Goal: Task Accomplishment & Management: Manage account settings

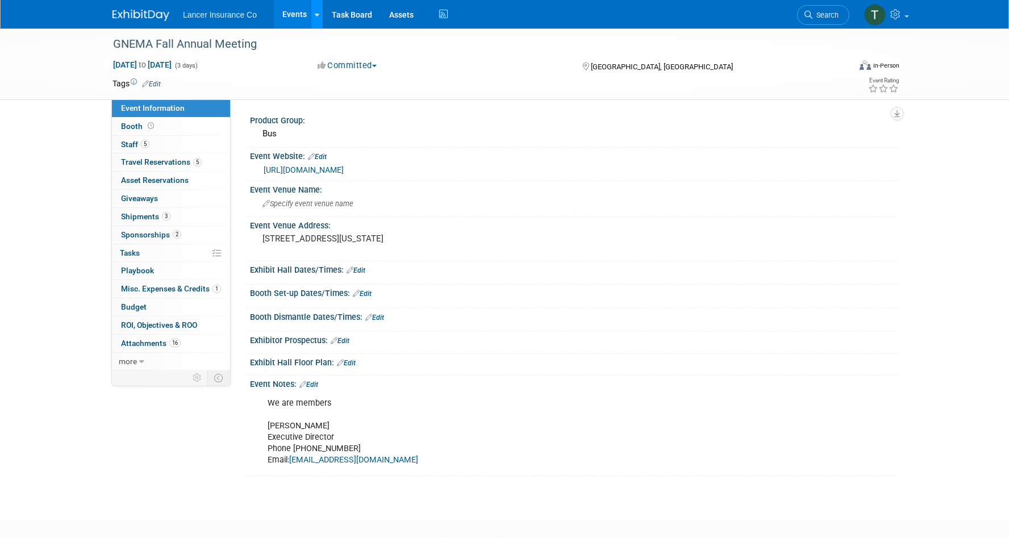
click at [316, 15] on icon at bounding box center [317, 14] width 5 height 7
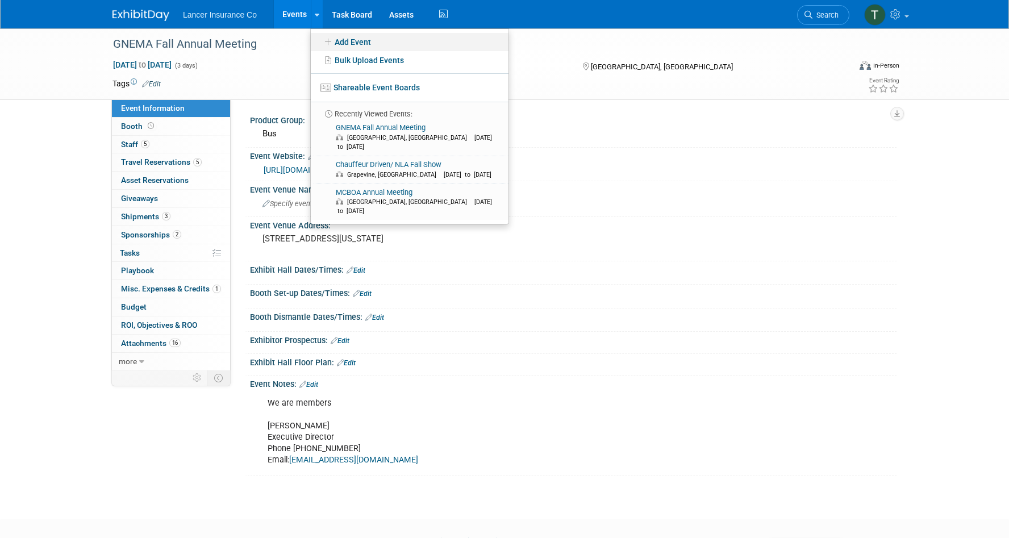
click at [339, 33] on link "Add Event" at bounding box center [410, 42] width 198 height 18
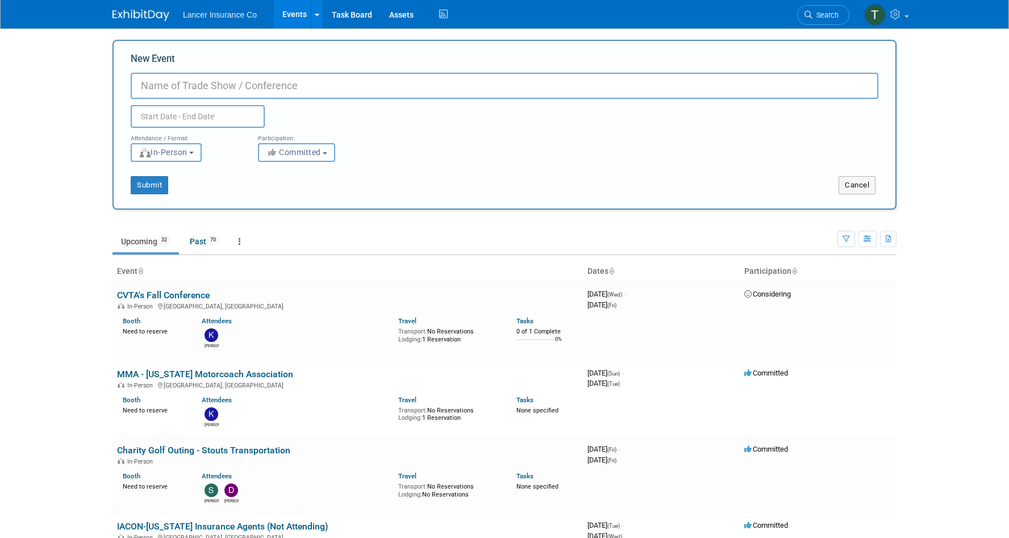
paste input "UMA Safety Management Seminar"
type input "UMA Safety Management Seminar"
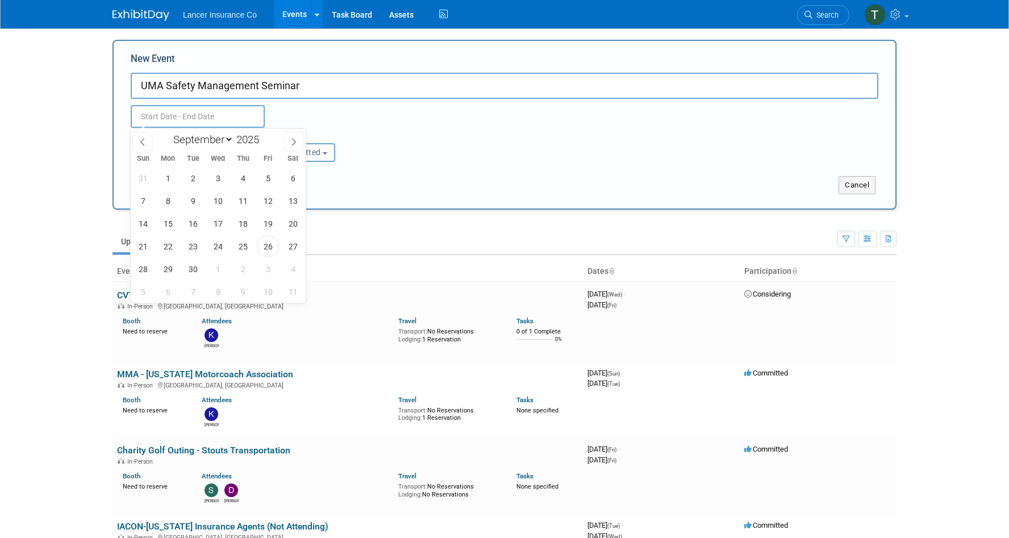
click at [164, 119] on input "text" at bounding box center [198, 116] width 134 height 23
click at [293, 140] on icon at bounding box center [294, 141] width 4 height 7
select select "11"
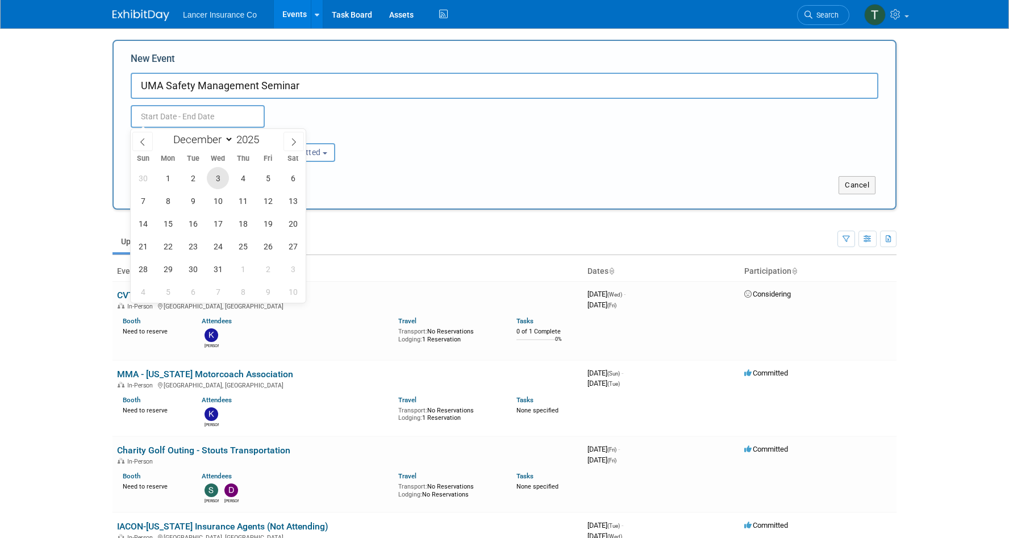
click at [223, 175] on span "3" at bounding box center [218, 178] width 22 height 22
click at [244, 177] on span "4" at bounding box center [243, 178] width 22 height 22
type input "Dec 3, 2025 to Dec 4, 2025"
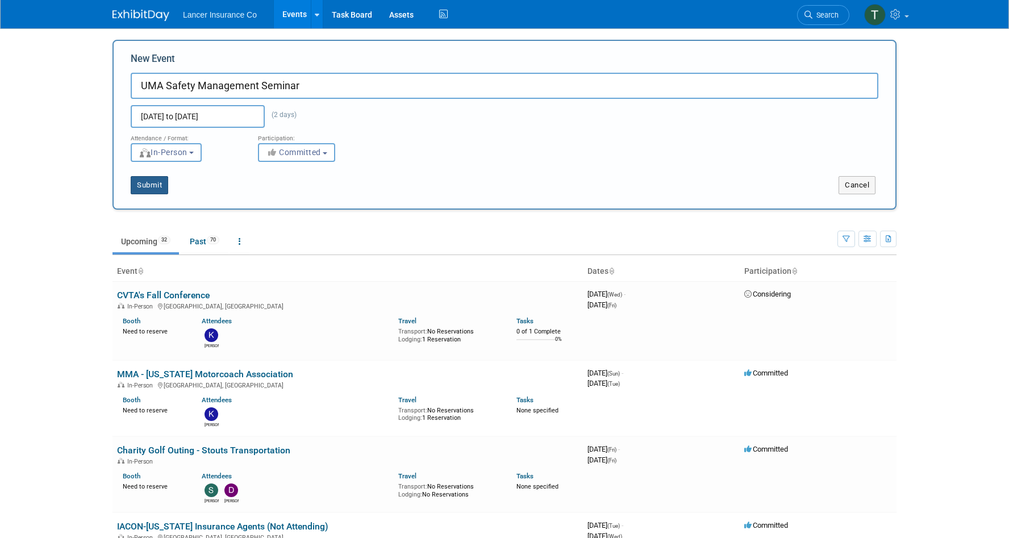
click at [156, 182] on button "Submit" at bounding box center [149, 185] width 37 height 18
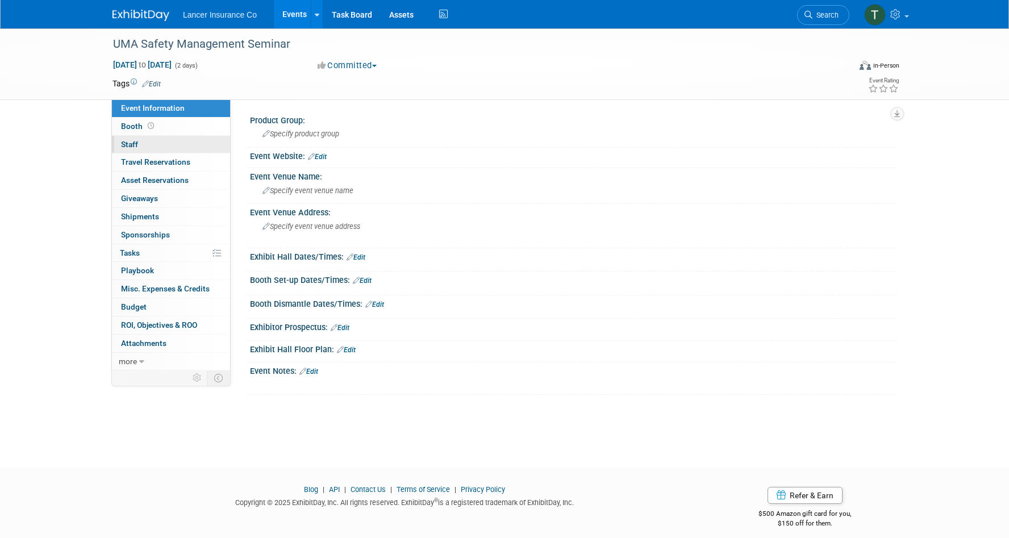
click at [132, 147] on span "Staff 0" at bounding box center [129, 144] width 17 height 9
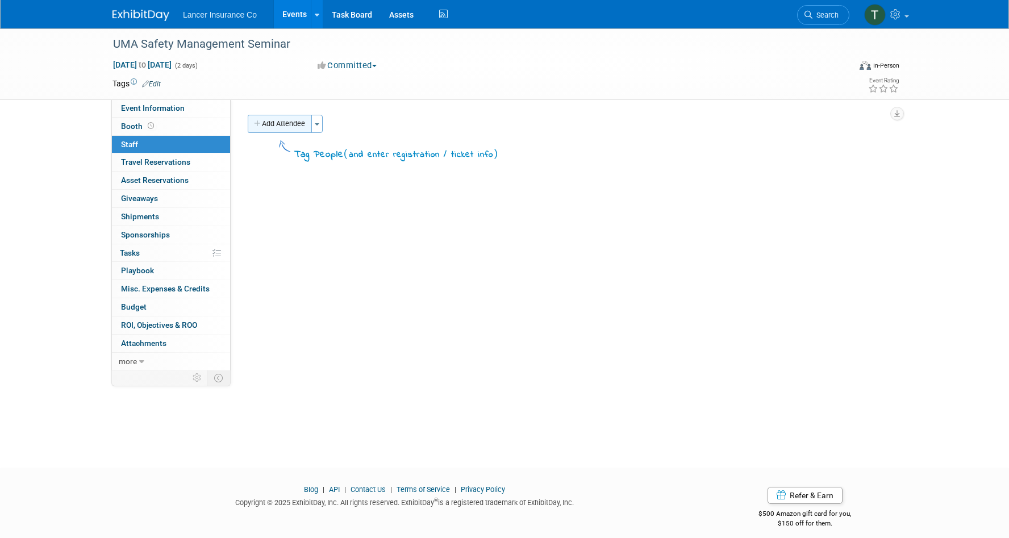
click at [273, 119] on button "Add Attendee" at bounding box center [280, 124] width 64 height 18
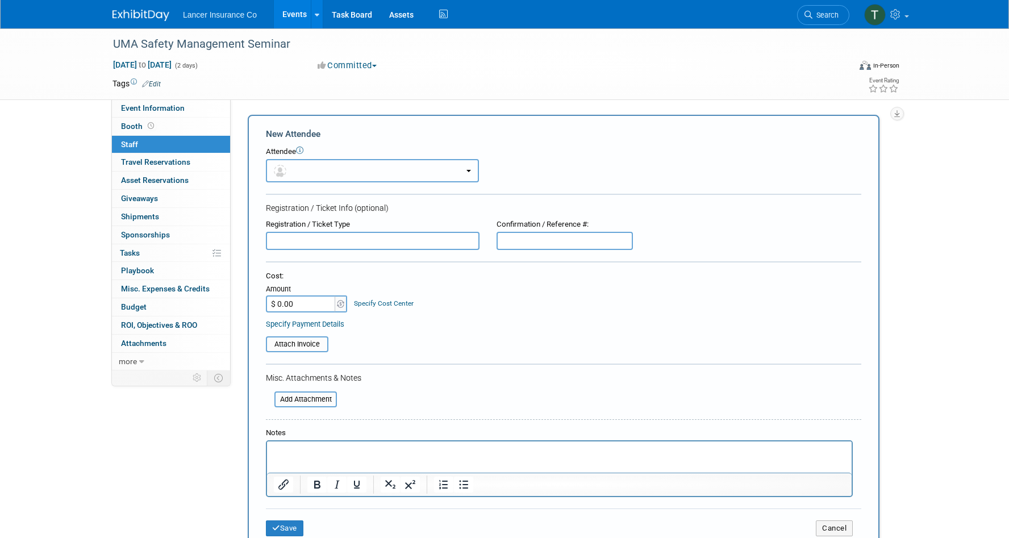
click at [298, 174] on button "button" at bounding box center [372, 170] width 213 height 23
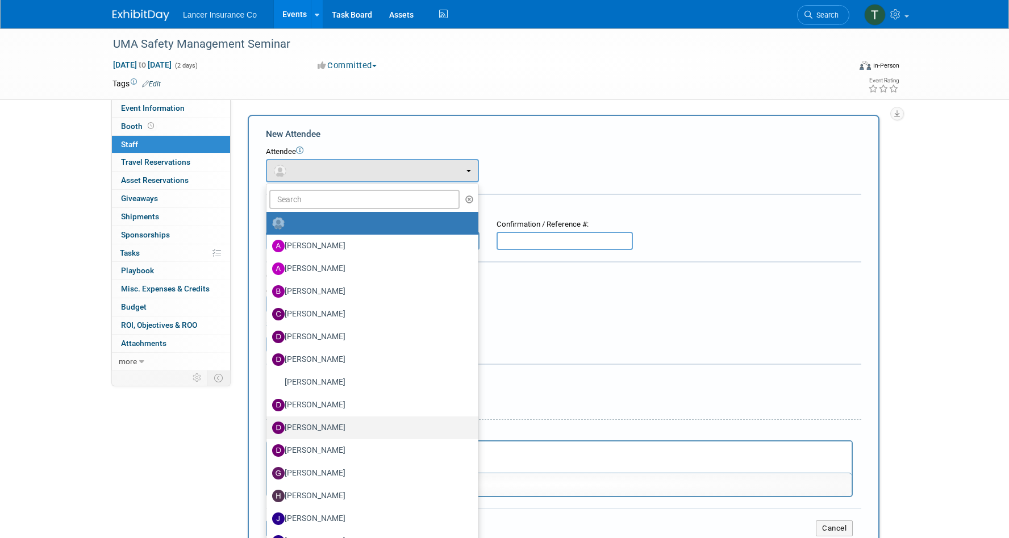
click at [307, 430] on label "[PERSON_NAME]" at bounding box center [369, 428] width 195 height 18
click at [268, 430] on input "[PERSON_NAME]" at bounding box center [264, 426] width 7 height 7
select select "05650528-bc0e-43f2-b335-b94fd7f1fe22"
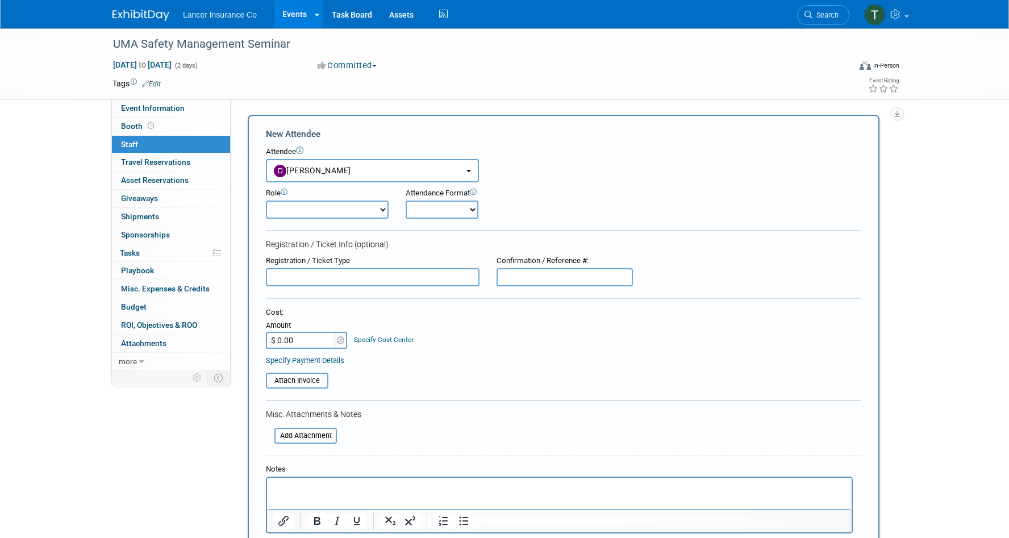
click at [349, 217] on select "Claims Representative Conference Attendee Demonstrator Host Loss Control Repres…" at bounding box center [327, 210] width 123 height 18
select select "300"
click at [266, 201] on select "Claims Representative Conference Attendee Demonstrator Host Loss Control Repres…" at bounding box center [327, 210] width 123 height 18
click at [313, 343] on input "$ 0.00" at bounding box center [301, 340] width 71 height 17
type input "$ 698.00"
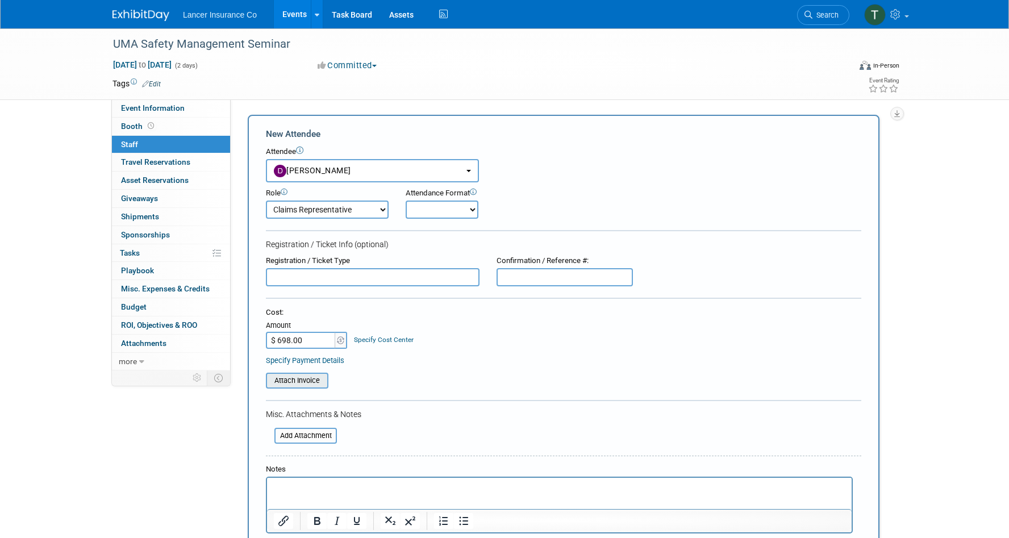
click at [290, 377] on input "file" at bounding box center [259, 381] width 135 height 14
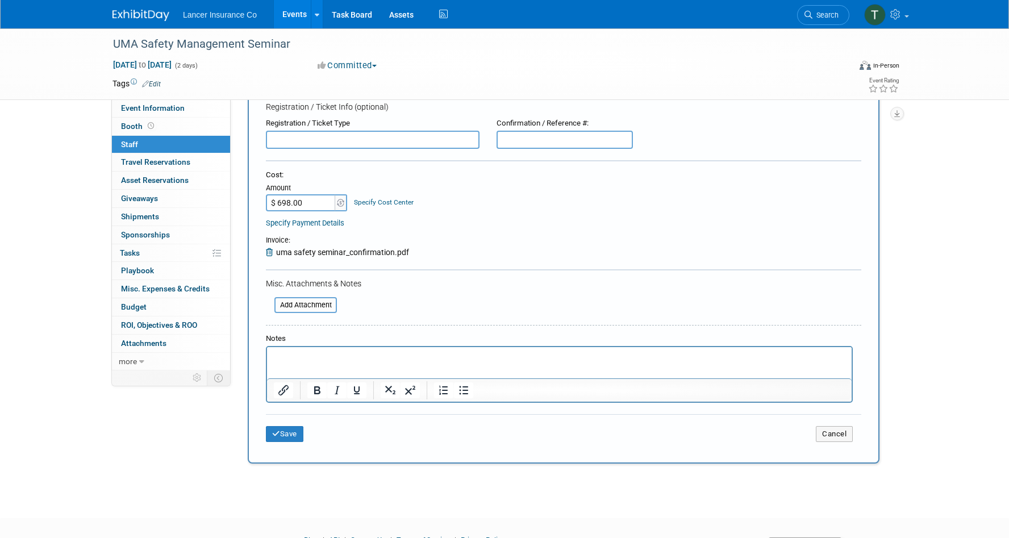
scroll to position [145, 0]
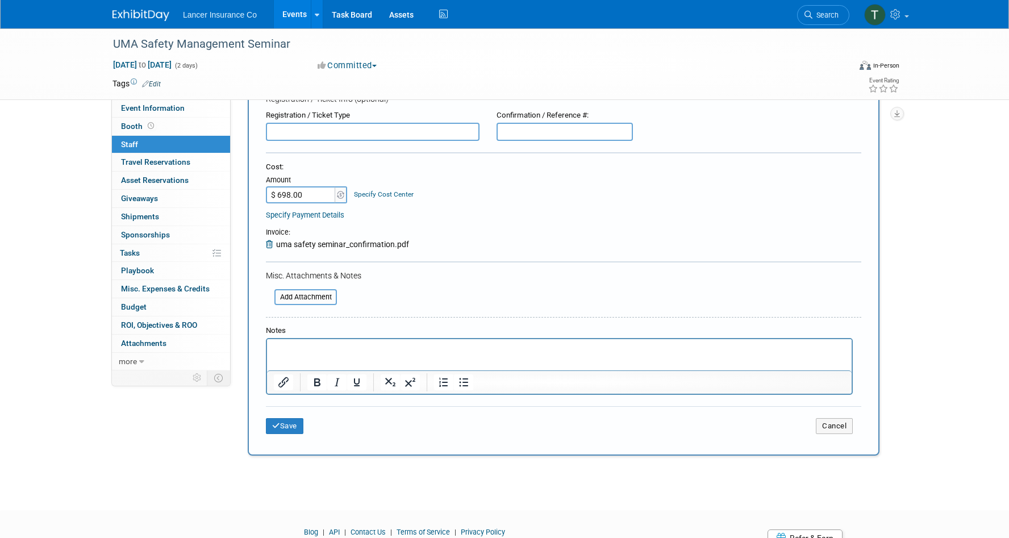
click at [287, 347] on p "Rich Text Area. Press ALT-0 for help." at bounding box center [560, 349] width 572 height 11
drag, startPoint x: 421, startPoint y: 352, endPoint x: 242, endPoint y: 329, distance: 180.4
click at [267, 339] on html "$349 for Dawn & $349 for Michael" at bounding box center [559, 347] width 585 height 16
click at [286, 423] on button "Save" at bounding box center [284, 426] width 37 height 16
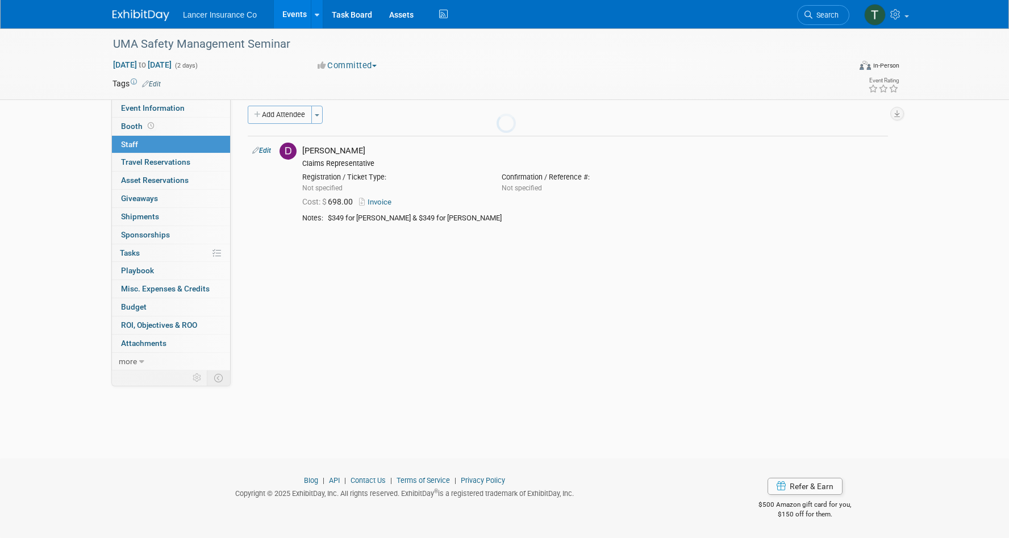
scroll to position [9, 0]
click at [296, 110] on button "Add Attendee" at bounding box center [280, 115] width 64 height 18
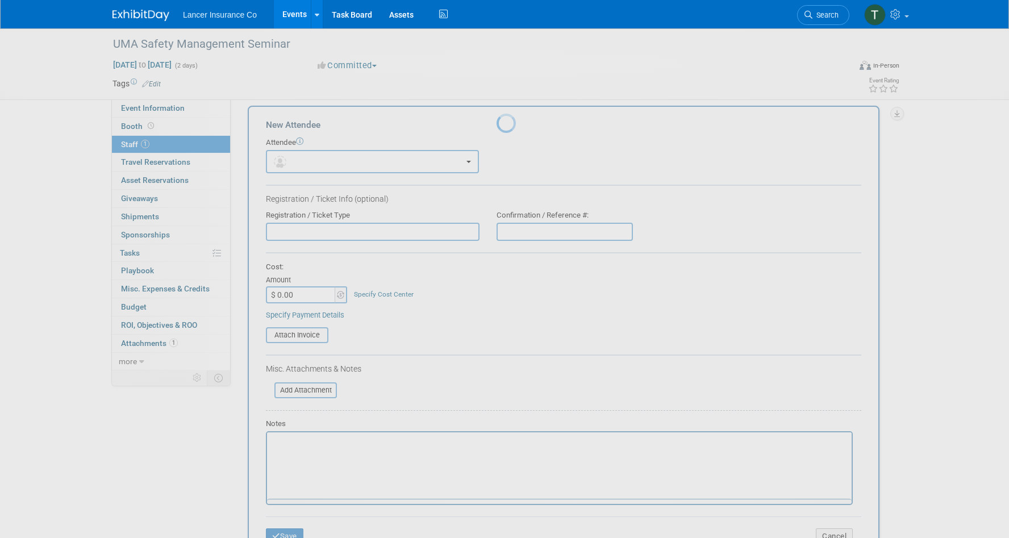
scroll to position [0, 0]
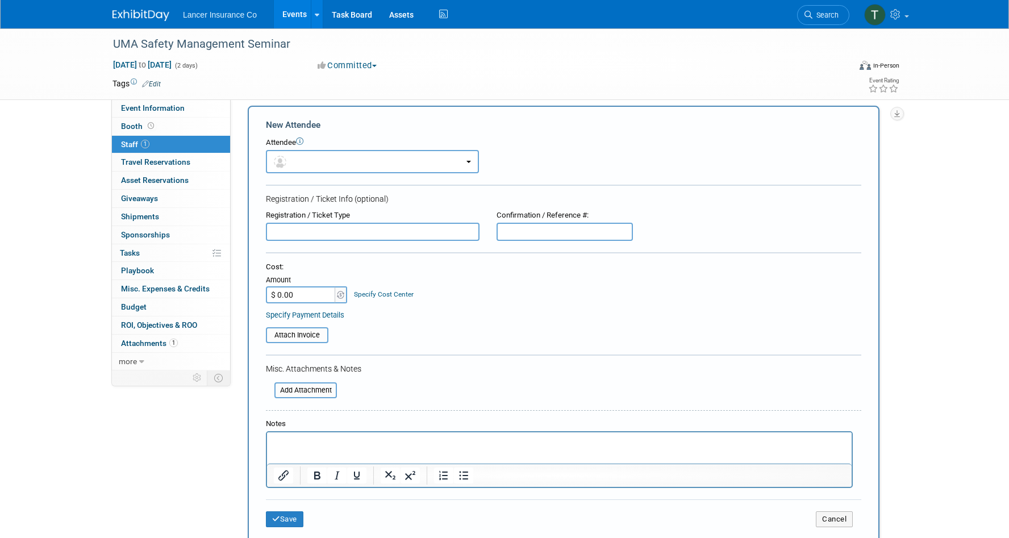
click at [293, 447] on p "Rich Text Area. Press ALT-0 for help." at bounding box center [560, 442] width 572 height 11
click at [289, 311] on link "Specify Payment Details" at bounding box center [305, 315] width 78 height 9
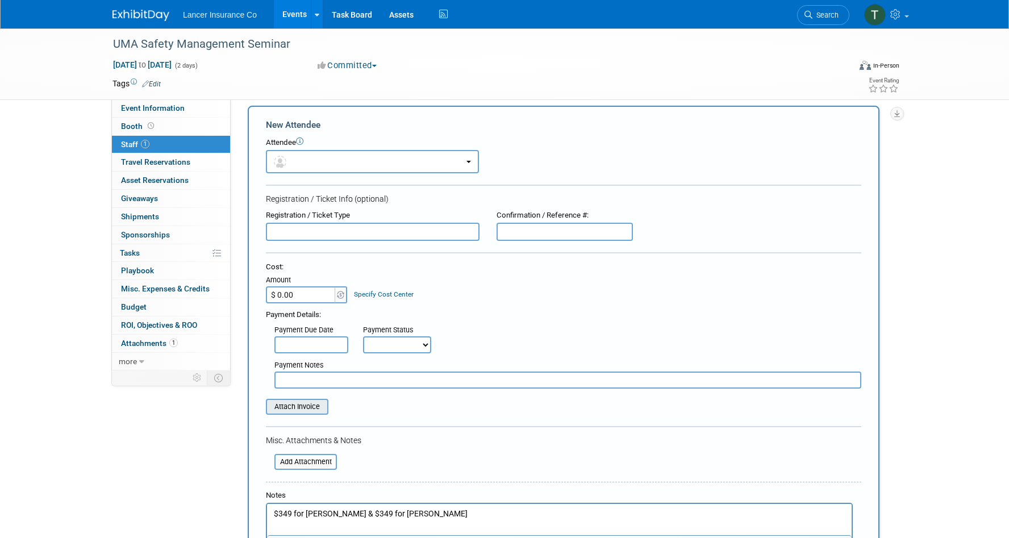
click at [294, 409] on input "file" at bounding box center [259, 407] width 135 height 14
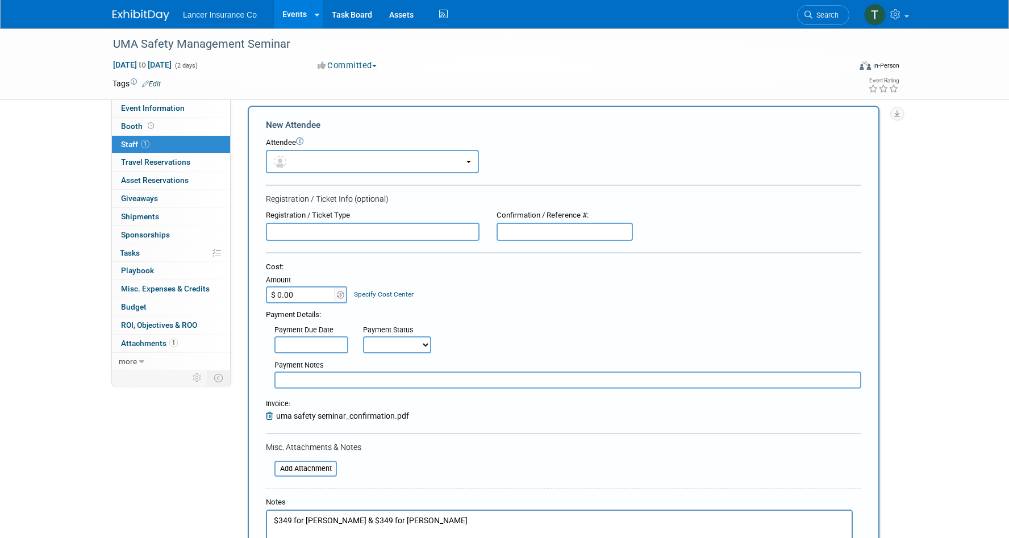
click at [379, 232] on input "text" at bounding box center [373, 232] width 214 height 18
click at [435, 155] on button "button" at bounding box center [372, 161] width 213 height 23
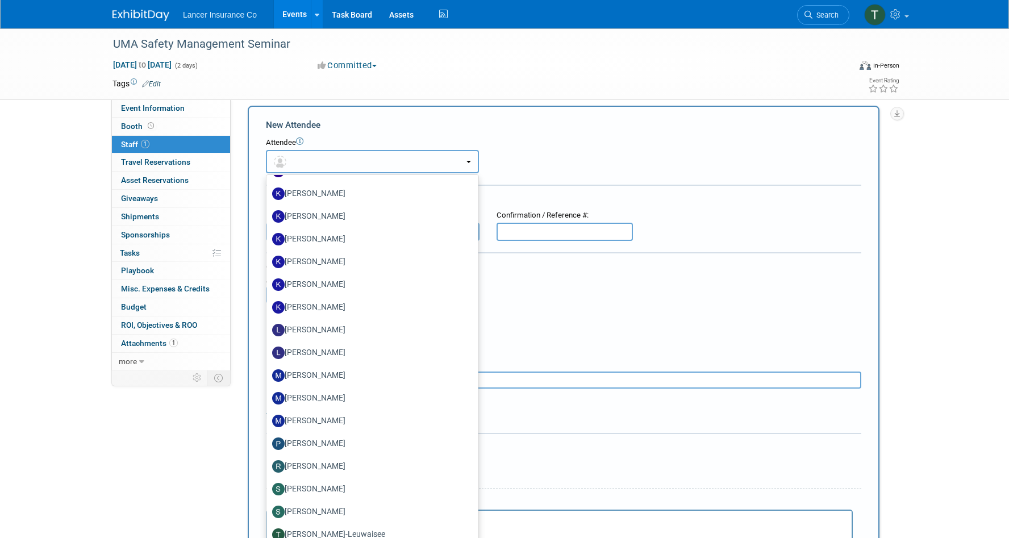
scroll to position [409, 0]
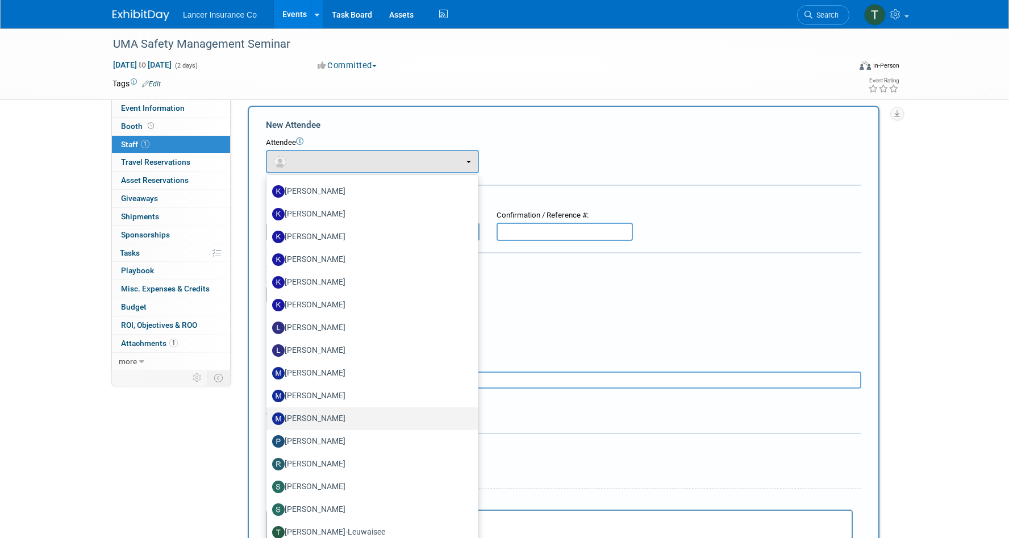
click at [319, 416] on label "[PERSON_NAME]" at bounding box center [369, 419] width 195 height 18
click at [268, 416] on input "[PERSON_NAME]" at bounding box center [264, 417] width 7 height 7
select select "eaf3f82c-e4e7-46ed-98b7-46e49c9c3028"
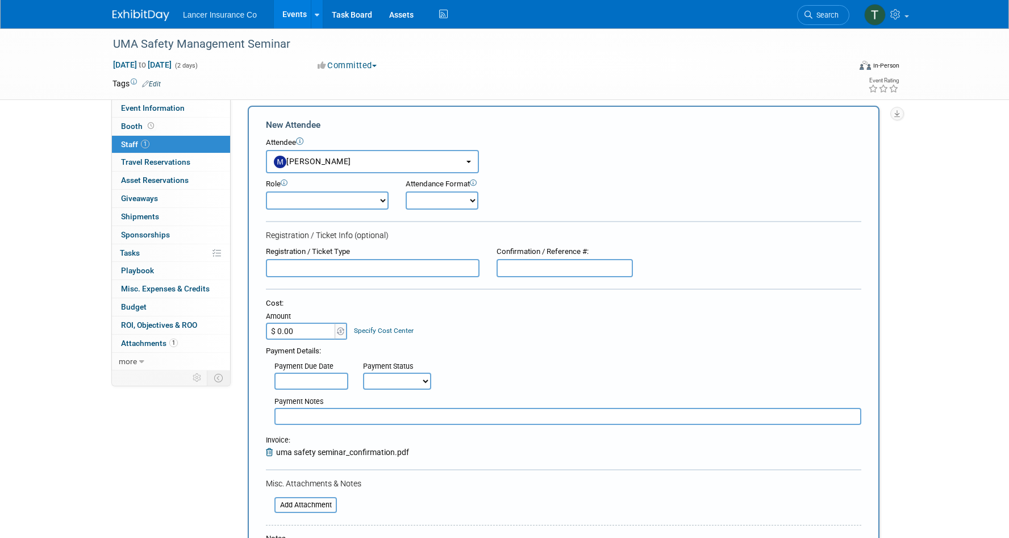
click at [370, 206] on select "Claims Representative Conference Attendee Demonstrator Host Loss Control Repres…" at bounding box center [327, 200] width 123 height 18
select select "300"
click at [266, 191] on select "Claims Representative Conference Attendee Demonstrator Host Loss Control Repres…" at bounding box center [327, 200] width 123 height 18
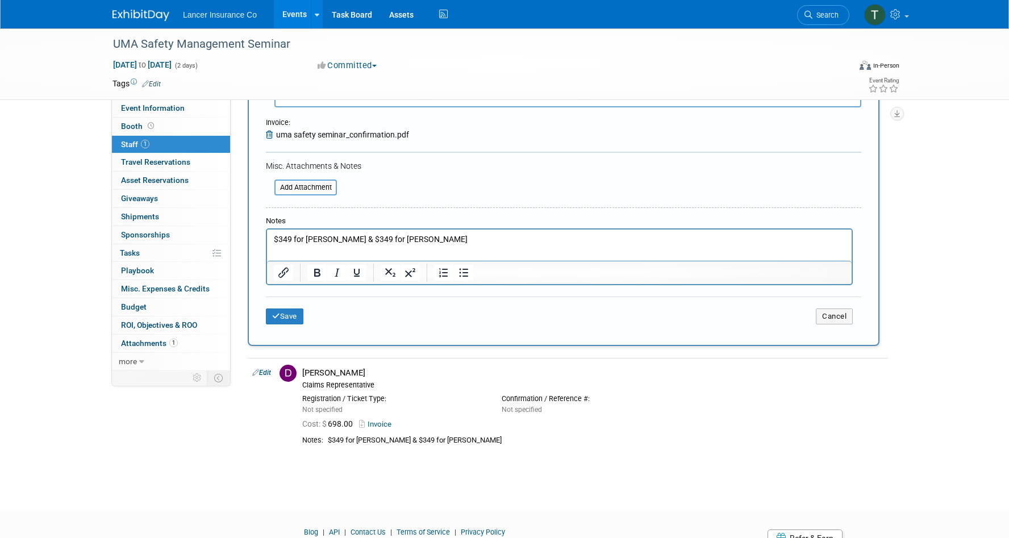
scroll to position [336, 0]
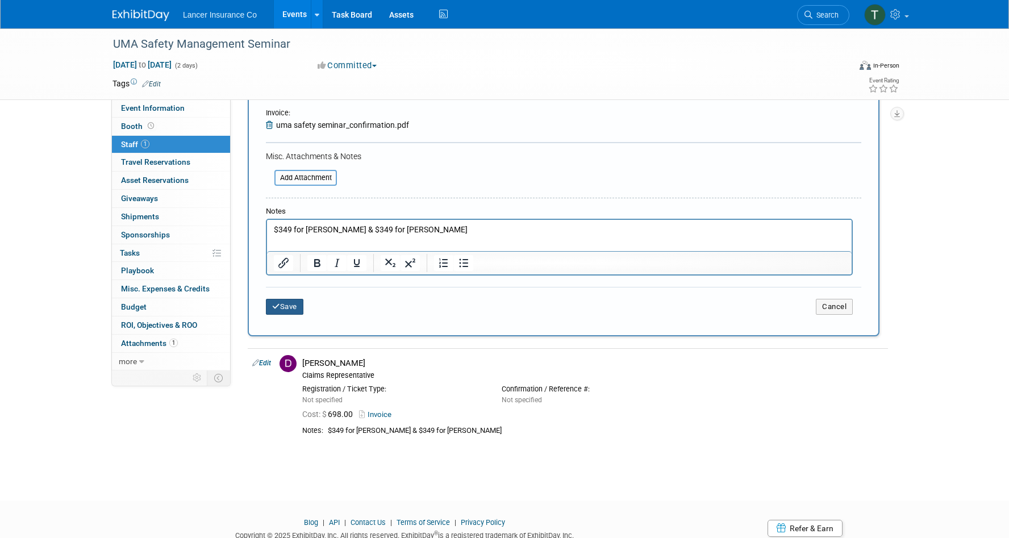
click at [287, 303] on button "Save" at bounding box center [284, 307] width 37 height 16
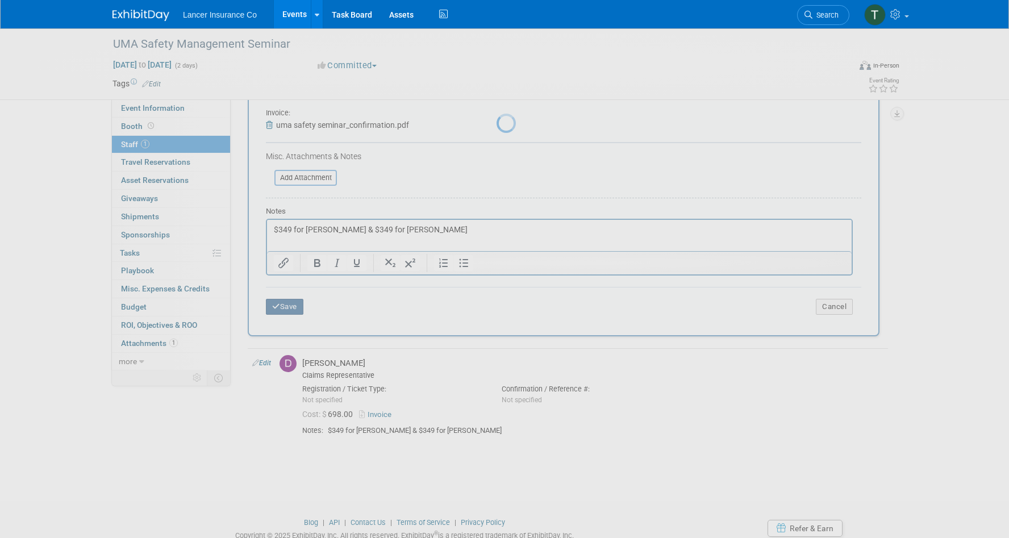
scroll to position [9, 0]
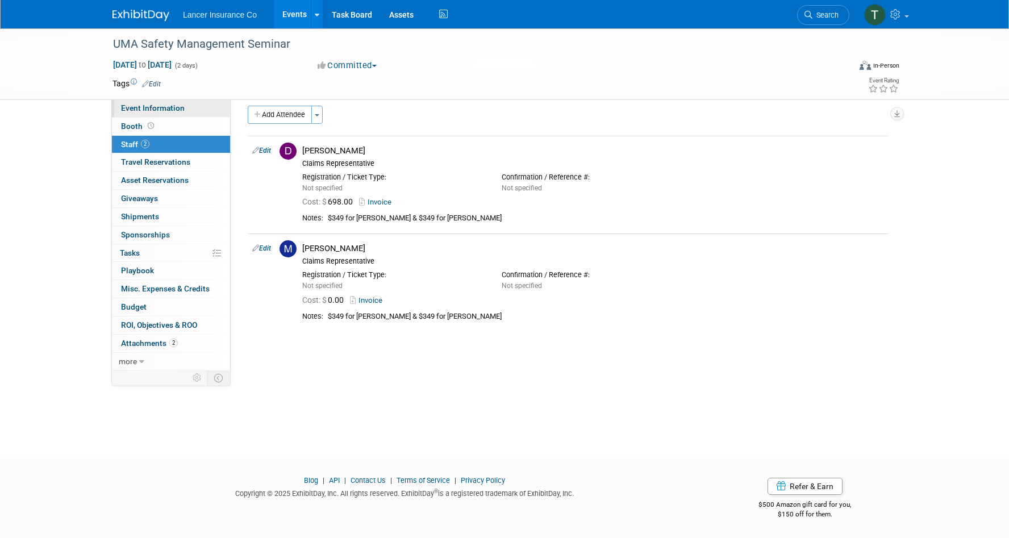
click at [140, 110] on span "Event Information" at bounding box center [153, 107] width 64 height 9
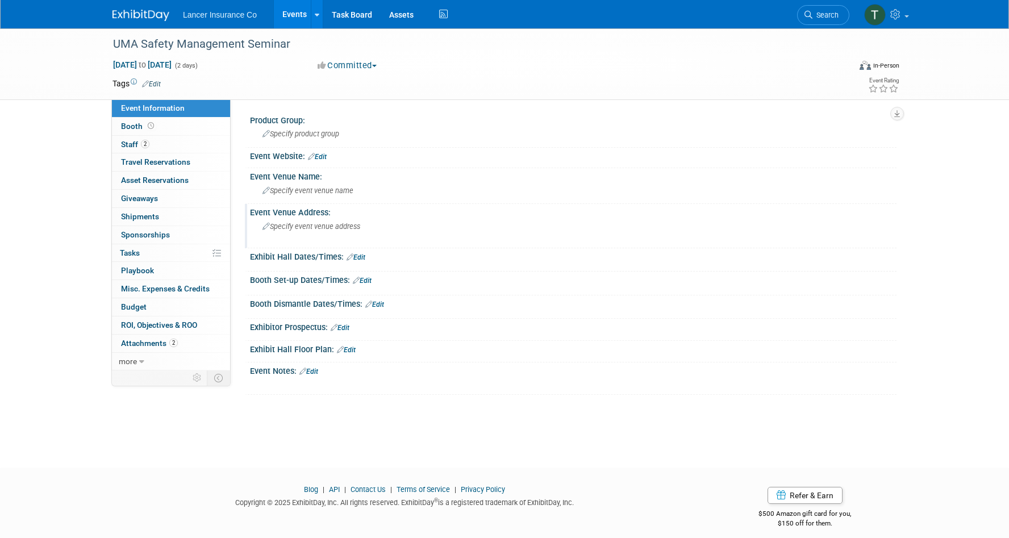
click at [307, 227] on span "Specify event venue address" at bounding box center [311, 226] width 98 height 9
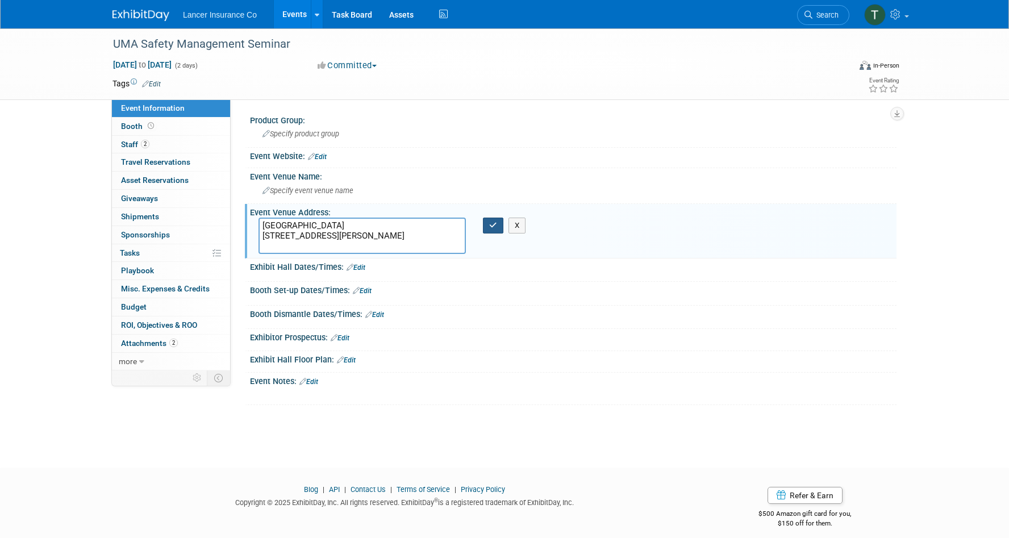
type textarea "Maritime Conference Center 692 Maritime Blvd Linthicum Heights, MD 21090 United…"
click at [495, 229] on button "button" at bounding box center [493, 226] width 20 height 16
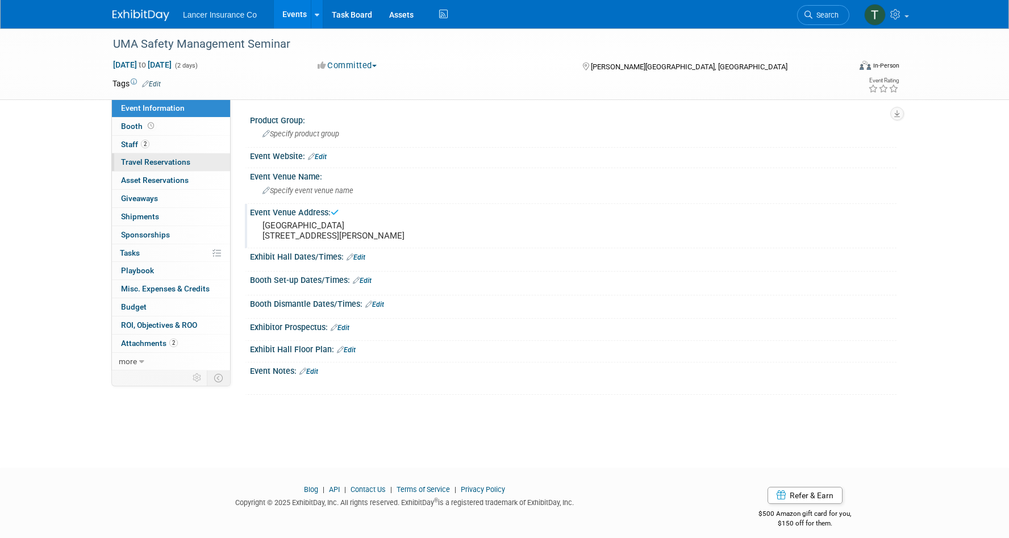
click at [147, 160] on span "Travel Reservations 0" at bounding box center [155, 161] width 69 height 9
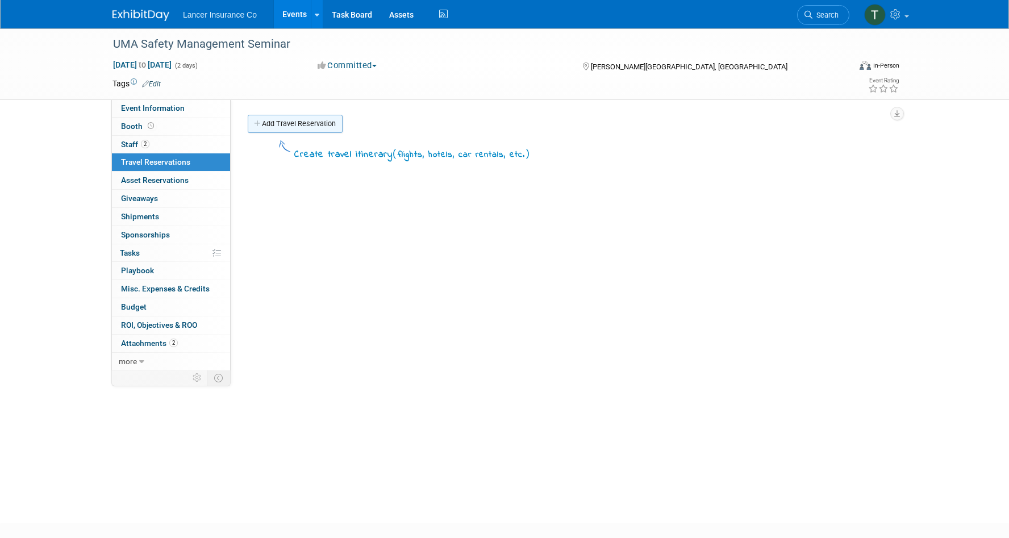
click at [297, 118] on link "Add Travel Reservation" at bounding box center [295, 124] width 95 height 18
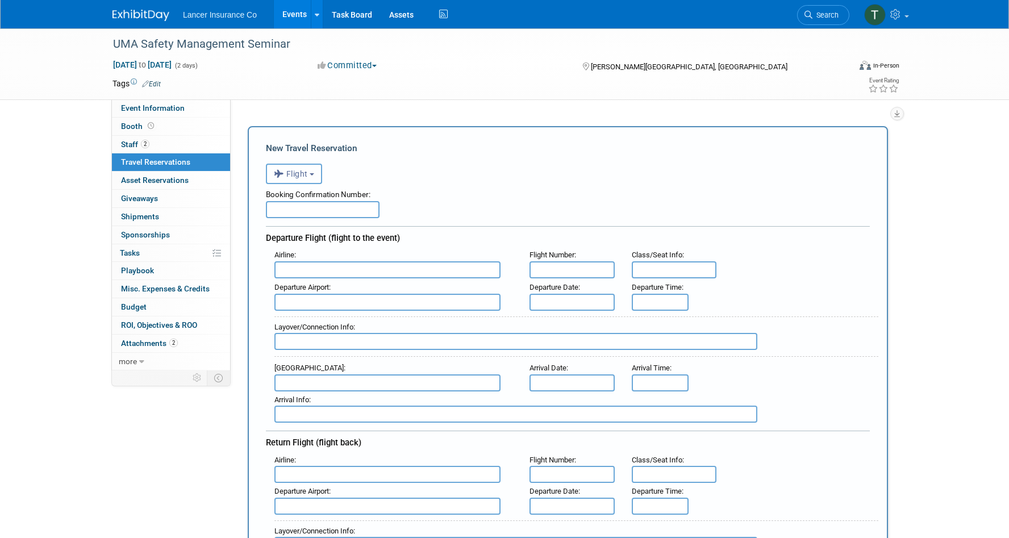
click at [289, 173] on span "Flight" at bounding box center [291, 173] width 34 height 9
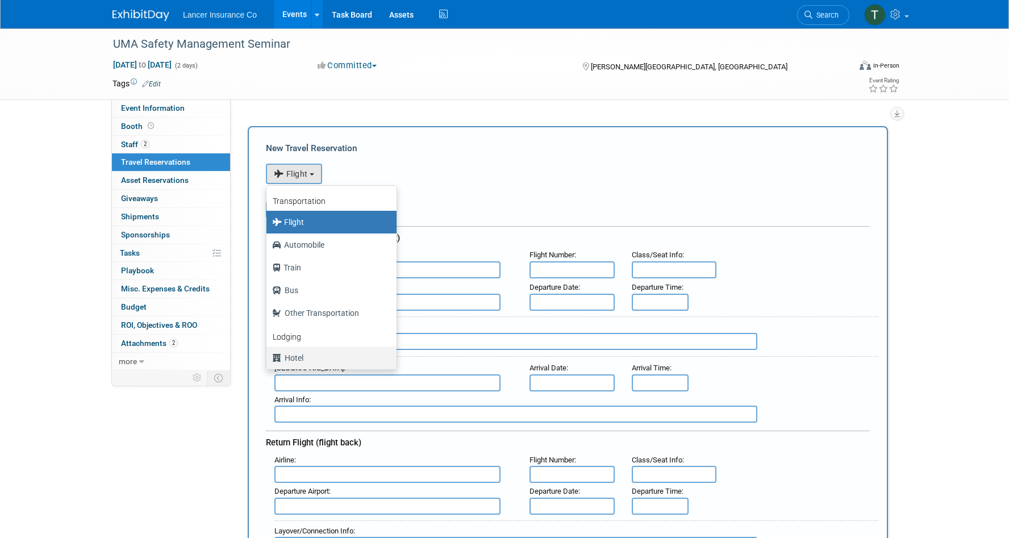
click at [294, 355] on label "Hotel" at bounding box center [328, 358] width 113 height 18
click at [268, 355] on input "Hotel" at bounding box center [264, 356] width 7 height 7
select select "6"
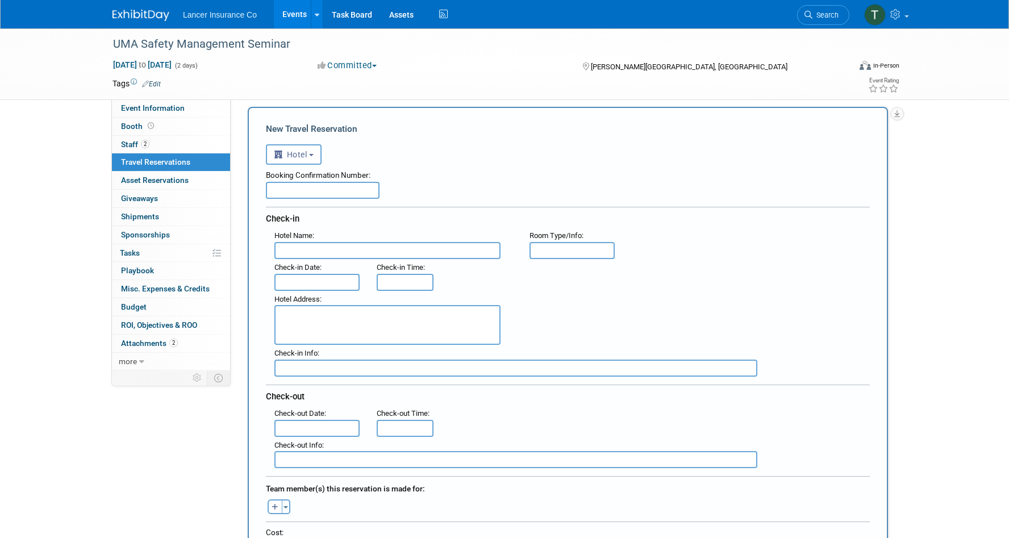
scroll to position [23, 0]
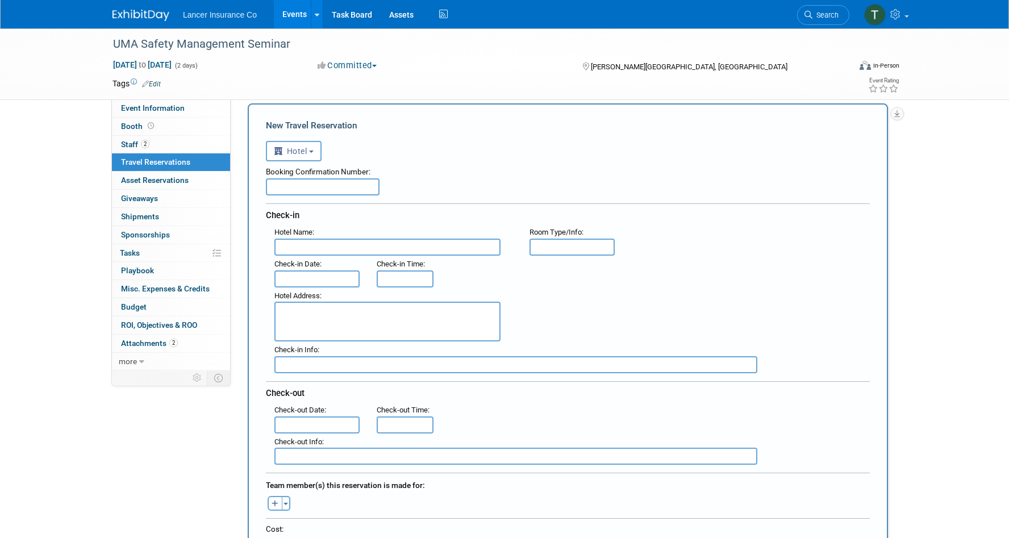
click at [294, 314] on textarea at bounding box center [387, 322] width 226 height 40
paste textarea "Maritime Conference Center 692 Maritime Blvd Linthicum Heights, MD 21090 United…"
drag, startPoint x: 381, startPoint y: 308, endPoint x: 235, endPoint y: 307, distance: 145.4
click at [235, 307] on div "Product Group: Specify product group Event Website: Edit Specify event venue na…" at bounding box center [564, 212] width 666 height 271
type textarea "692 Maritime Blvd Linthicum Heights, MD 21090 United States"
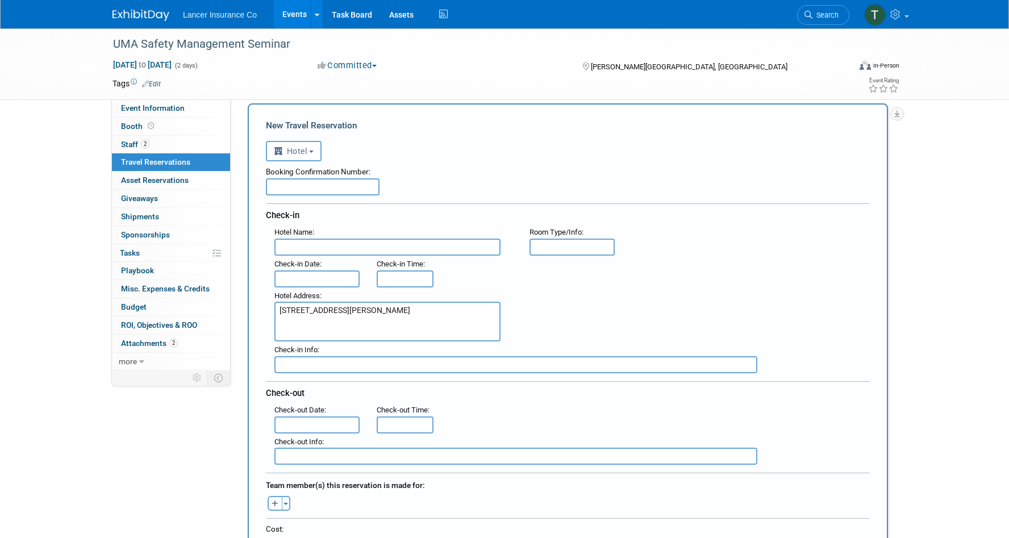
click at [305, 245] on input "text" at bounding box center [387, 247] width 226 height 17
paste input "Maritime Conference Center"
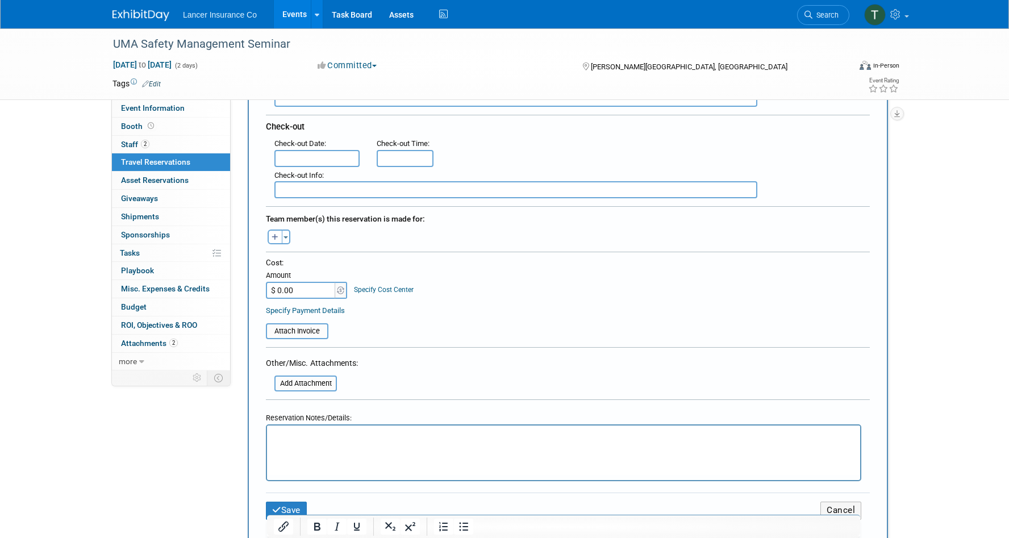
scroll to position [294, 0]
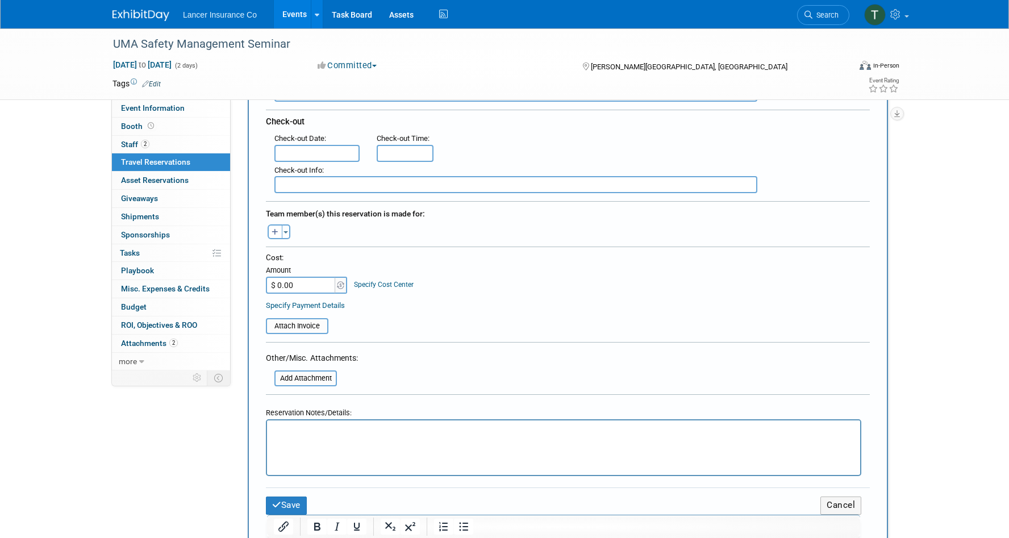
type input "Maritime Conference Center"
click at [298, 437] on html at bounding box center [563, 428] width 593 height 16
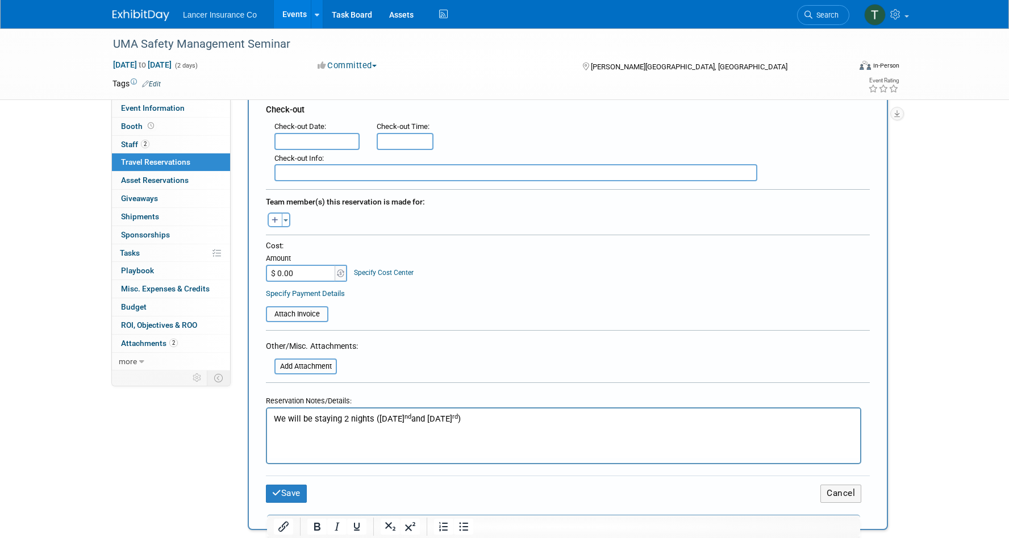
scroll to position [312, 0]
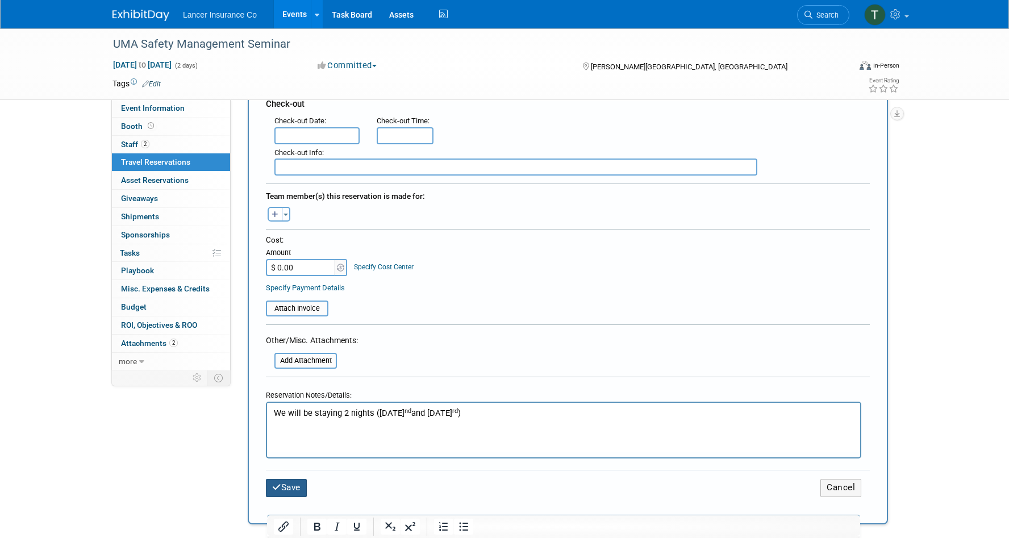
click at [292, 480] on button "Save" at bounding box center [286, 488] width 41 height 18
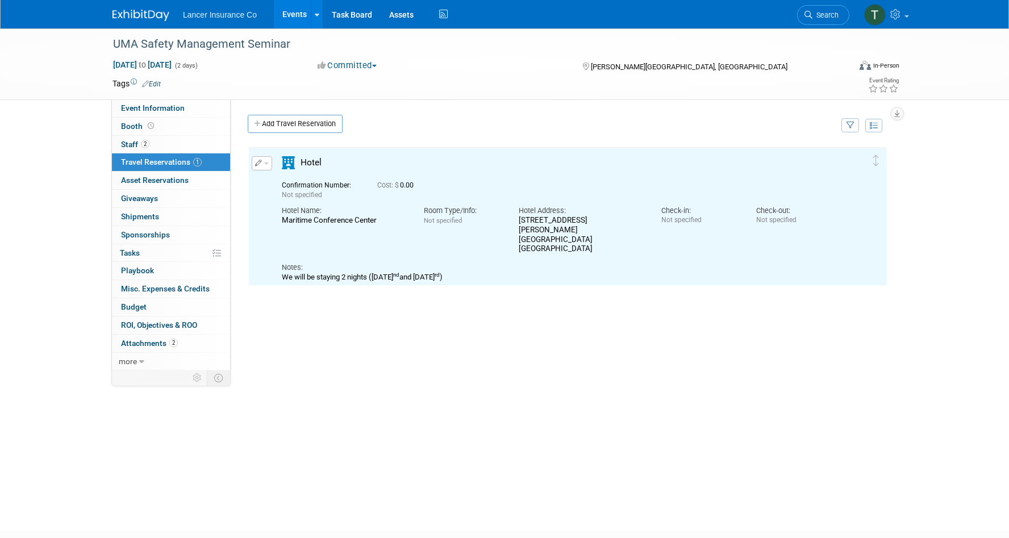
scroll to position [0, 0]
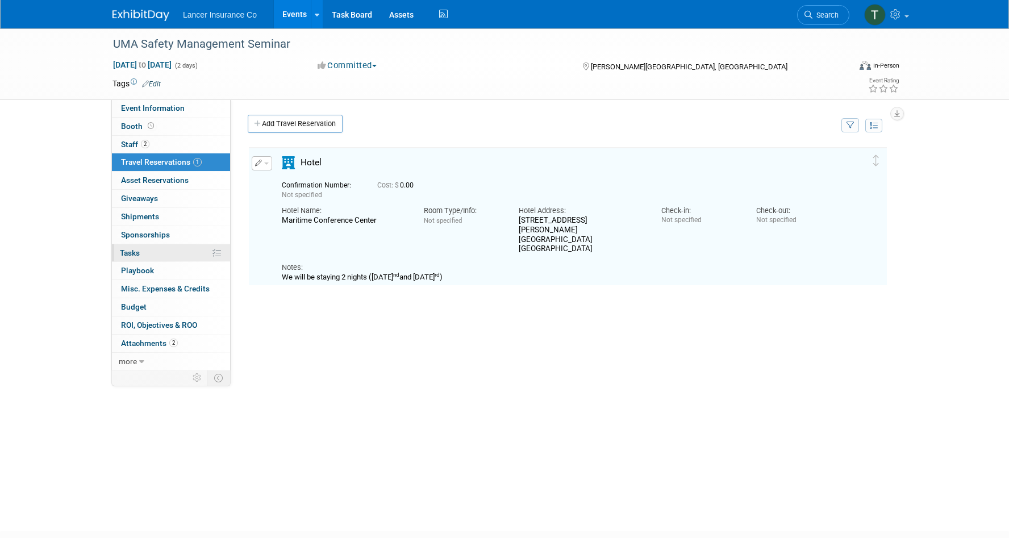
click at [135, 256] on span "Tasks 0%" at bounding box center [130, 252] width 20 height 9
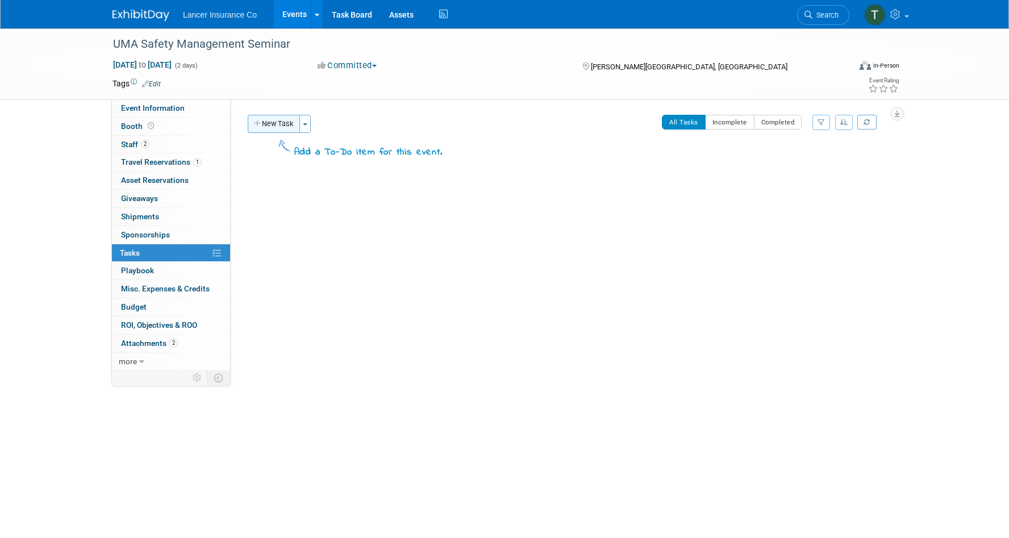
click at [278, 128] on button "New Task" at bounding box center [274, 124] width 52 height 18
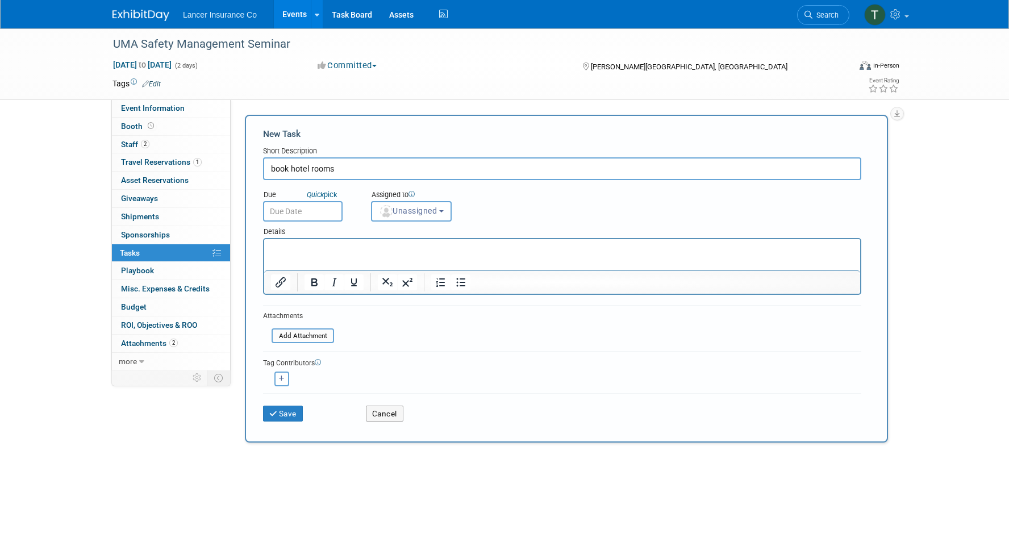
type input "book hotel rooms"
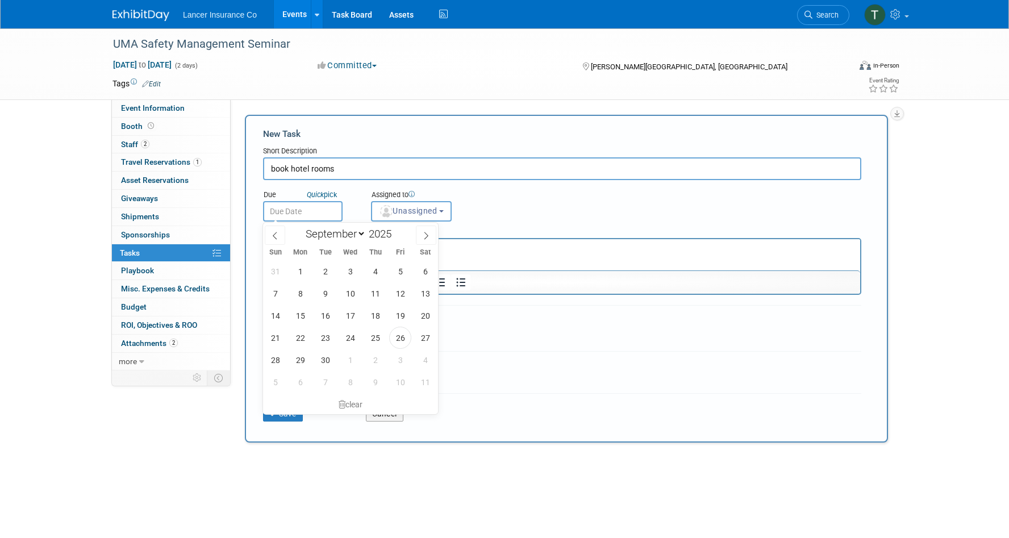
click at [305, 207] on input "text" at bounding box center [303, 211] width 80 height 20
click at [301, 363] on span "29" at bounding box center [300, 360] width 22 height 22
type input "Sep 29, 2025"
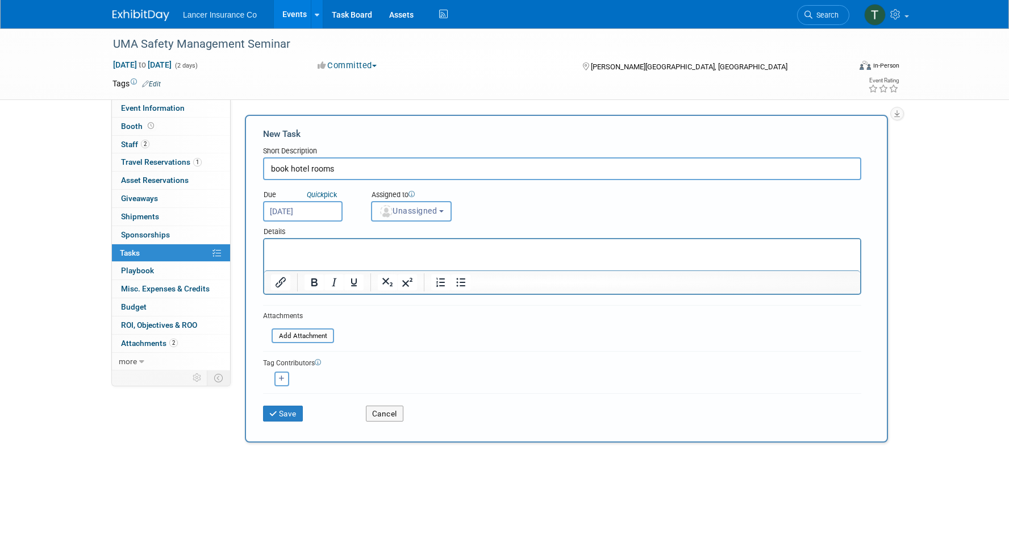
click at [401, 210] on span "Unassigned" at bounding box center [408, 210] width 58 height 9
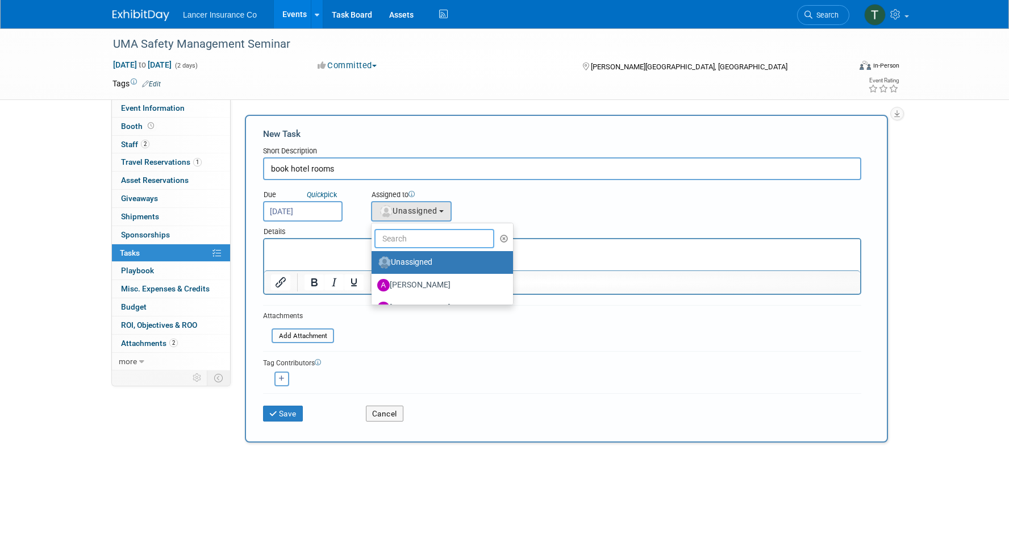
click at [406, 233] on input "text" at bounding box center [434, 238] width 120 height 19
type input "Terrence"
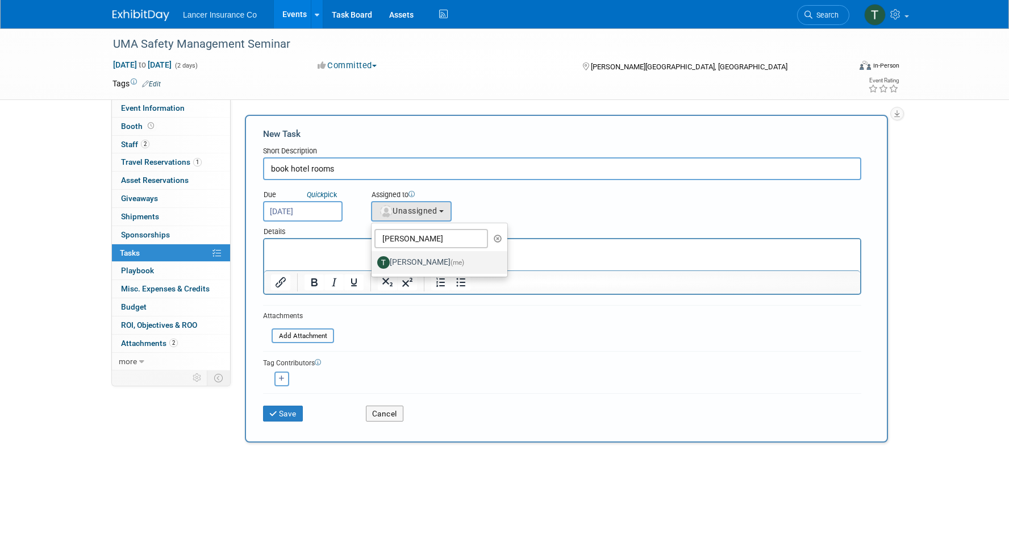
click at [437, 263] on label "Terrence Forrest (me)" at bounding box center [436, 262] width 119 height 18
click at [373, 263] on input "Terrence Forrest (me)" at bounding box center [369, 260] width 7 height 7
select select "4421722b-634f-4799-af43-cbca53d48260"
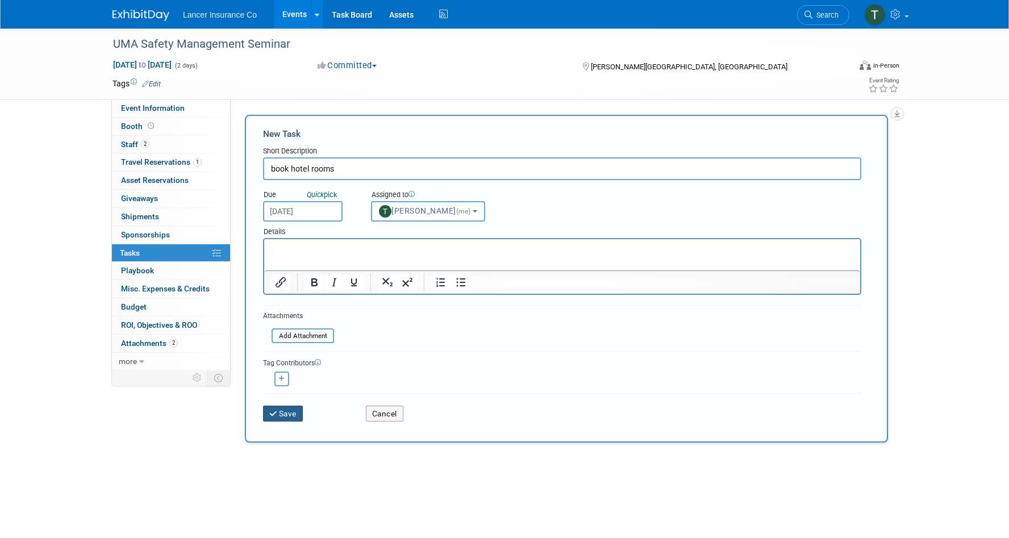
click at [290, 410] on button "Save" at bounding box center [283, 414] width 40 height 16
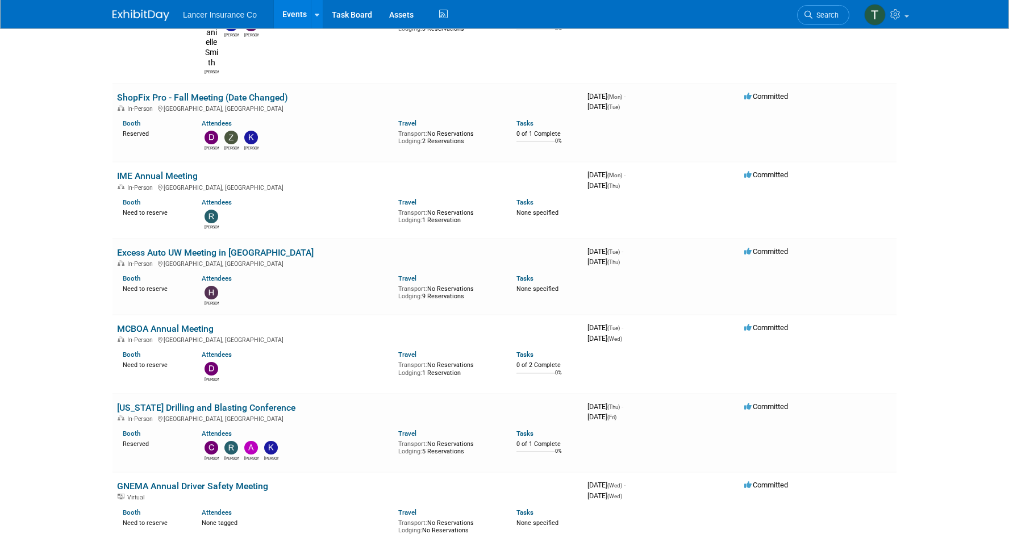
scroll to position [991, 0]
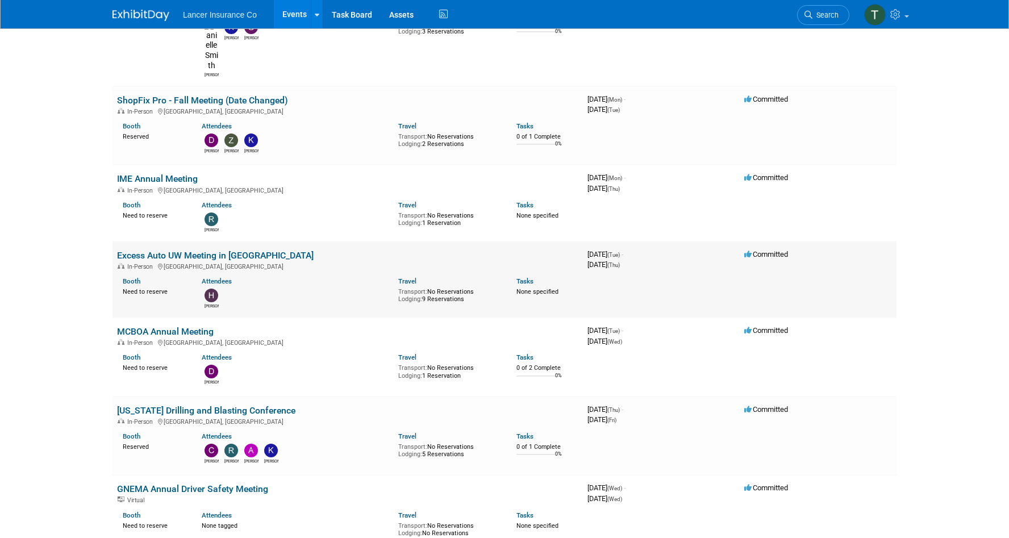
click at [160, 250] on link "Excess Auto UW Meeting in [GEOGRAPHIC_DATA]" at bounding box center [215, 255] width 197 height 11
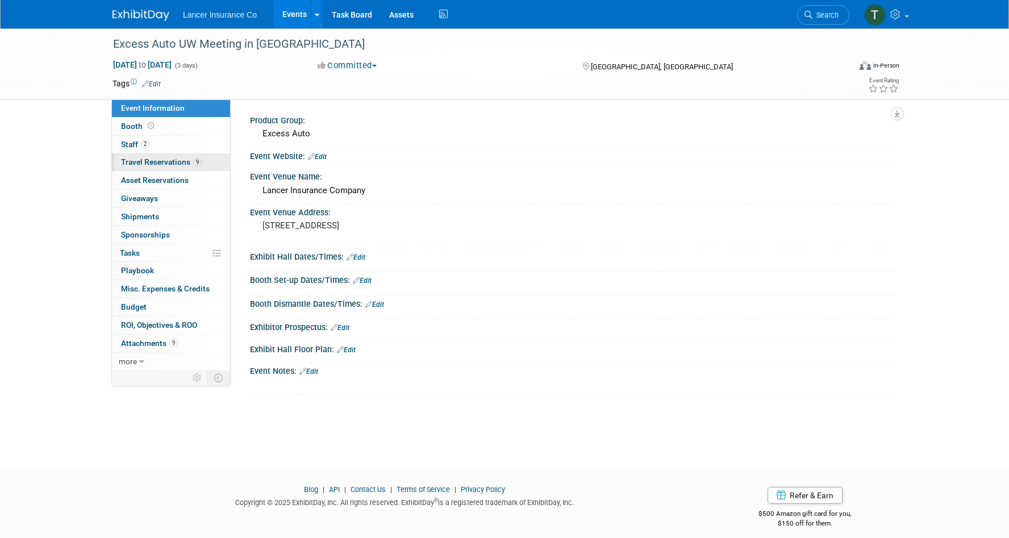
click at [148, 159] on span "Travel Reservations 9" at bounding box center [161, 161] width 81 height 9
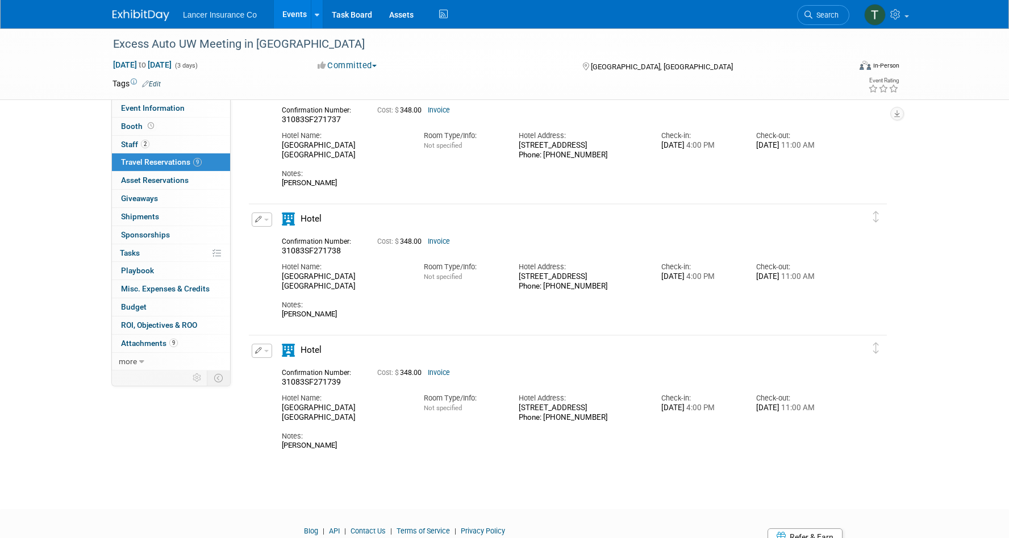
scroll to position [848, 0]
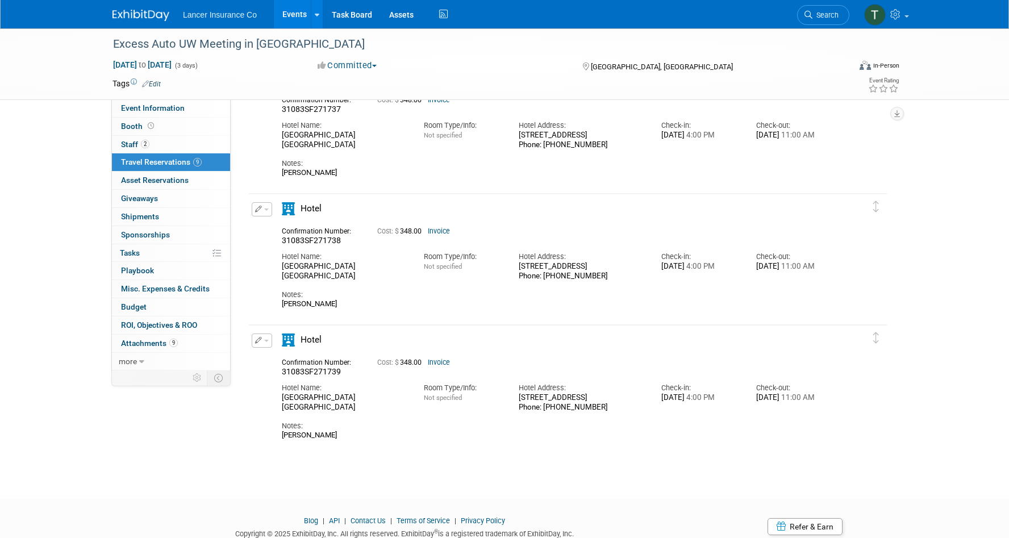
click at [266, 342] on button "button" at bounding box center [262, 340] width 20 height 14
click at [289, 358] on button "Edit Reservation" at bounding box center [300, 360] width 96 height 16
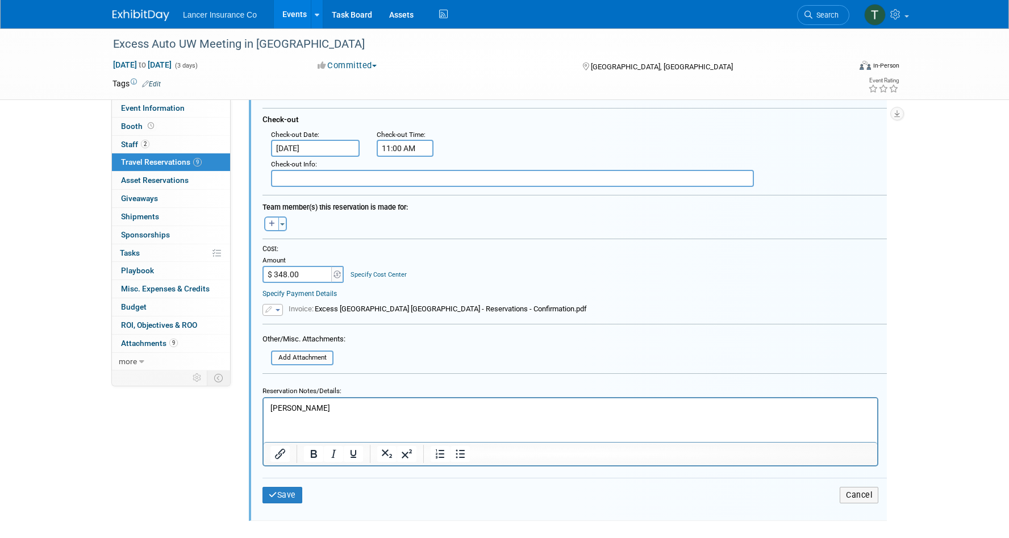
scroll to position [1335, 0]
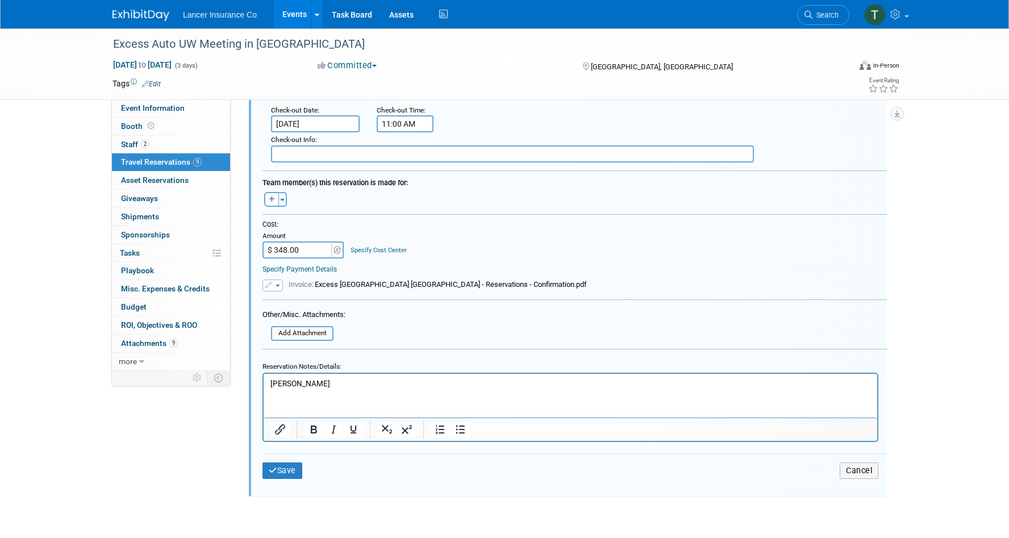
click at [351, 389] on html "James Duval" at bounding box center [571, 380] width 614 height 15
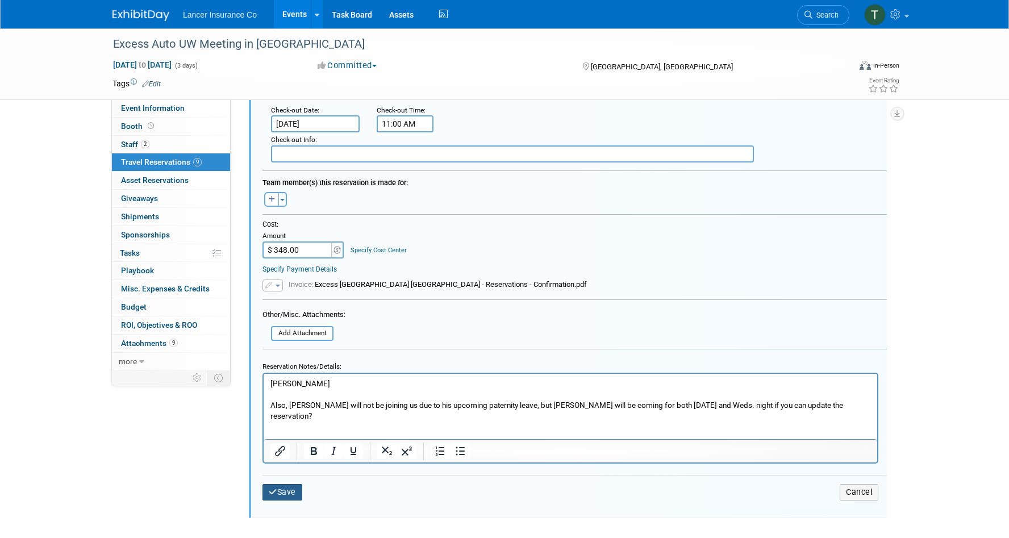
click at [287, 491] on button "Save" at bounding box center [282, 492] width 40 height 16
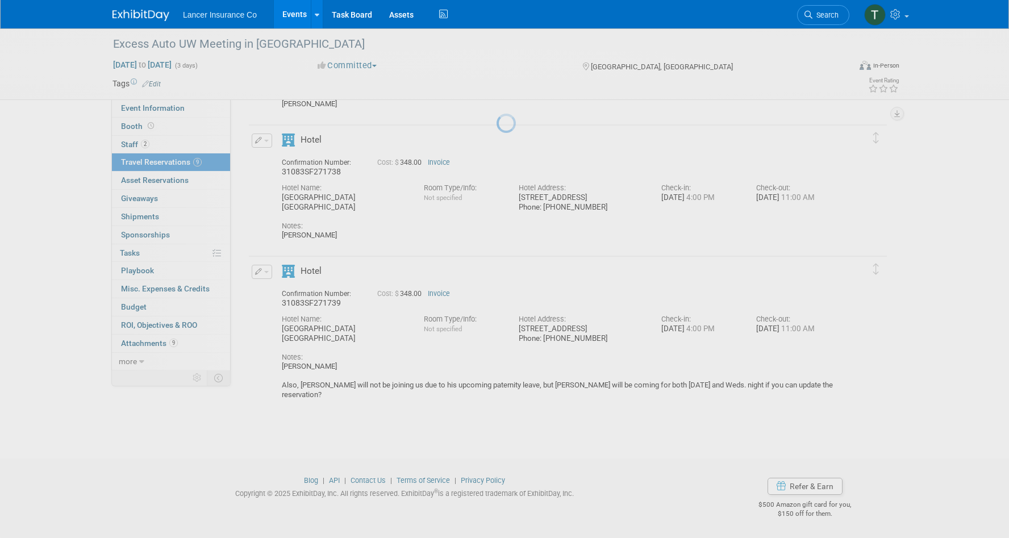
scroll to position [918, 0]
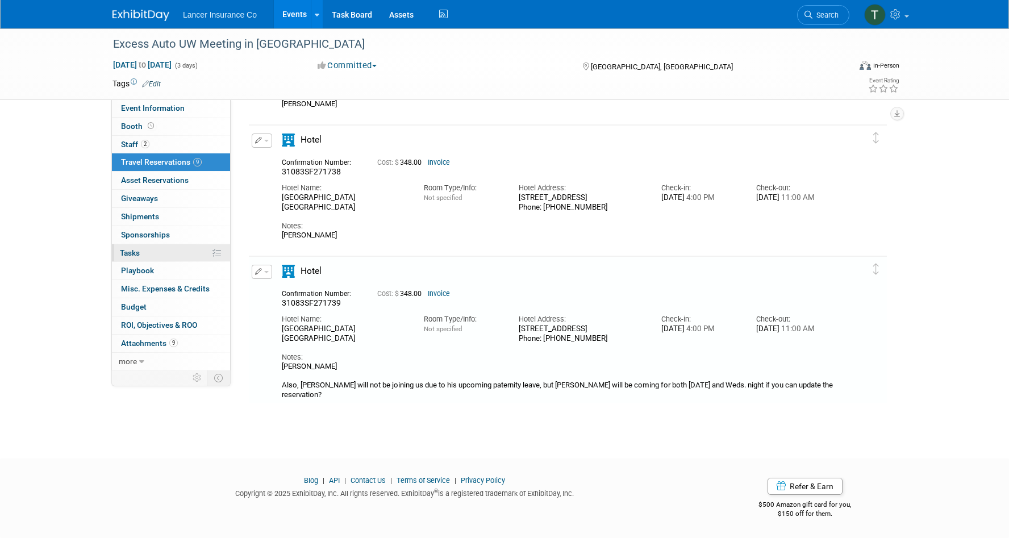
click at [137, 252] on span "Tasks 0%" at bounding box center [130, 252] width 20 height 9
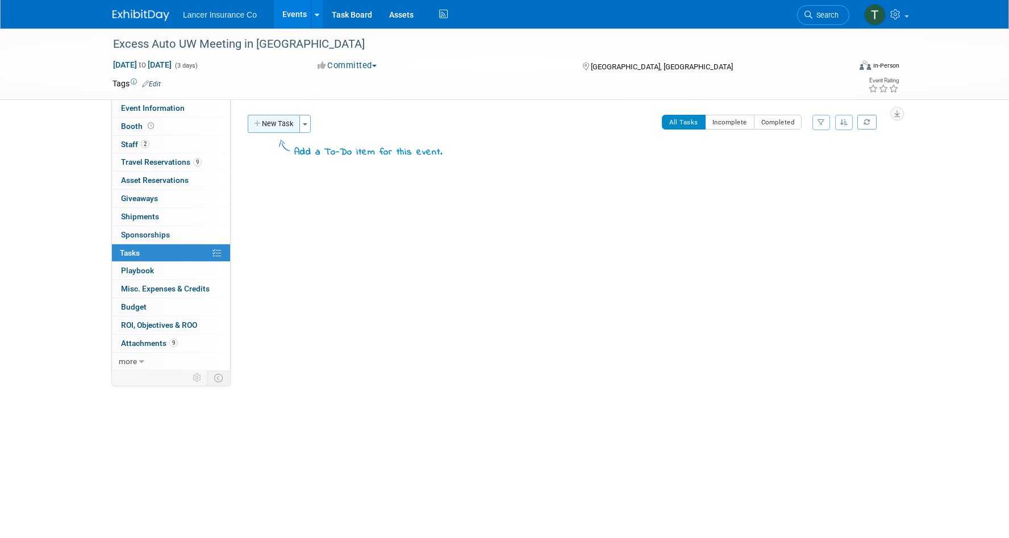
click at [270, 122] on button "New Task" at bounding box center [274, 124] width 52 height 18
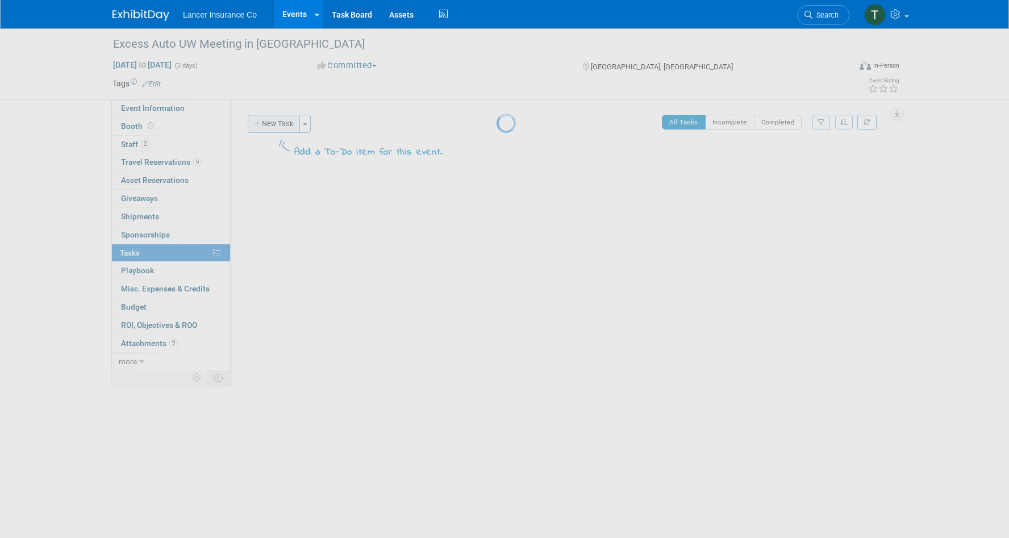
select select "8"
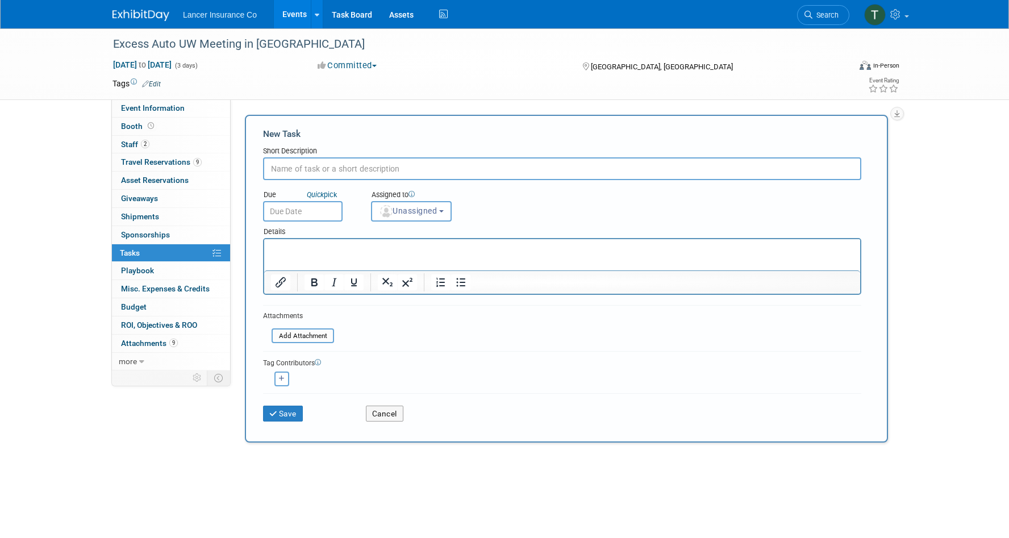
click at [289, 206] on input "text" at bounding box center [303, 211] width 80 height 20
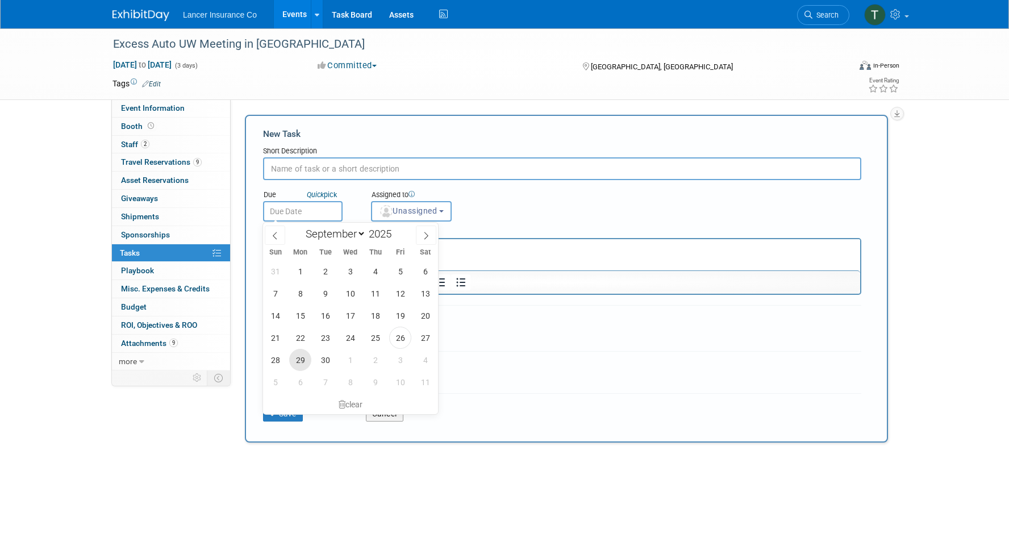
click at [298, 355] on span "29" at bounding box center [300, 360] width 22 height 22
type input "Sep 29, 2025"
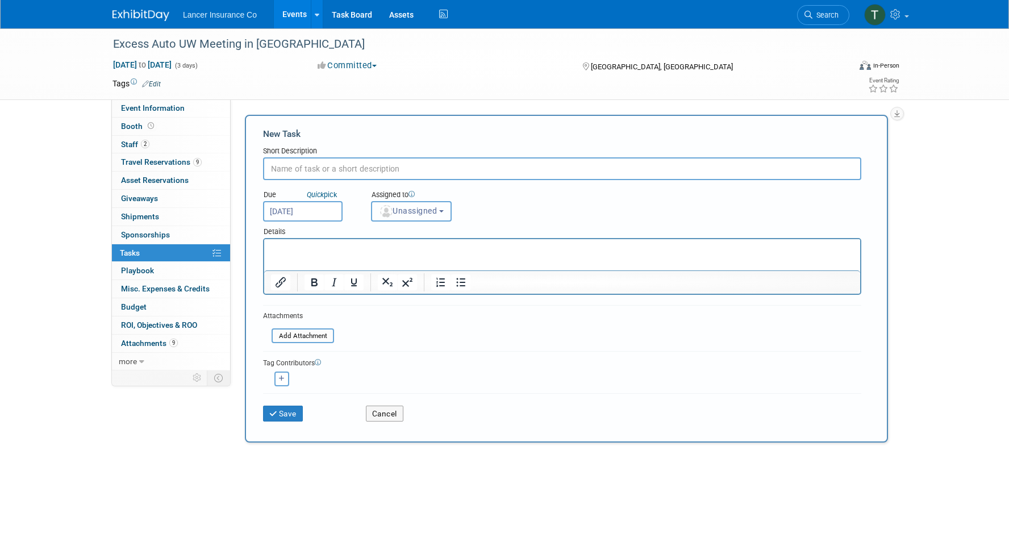
click at [413, 215] on span "Unassigned" at bounding box center [408, 210] width 58 height 9
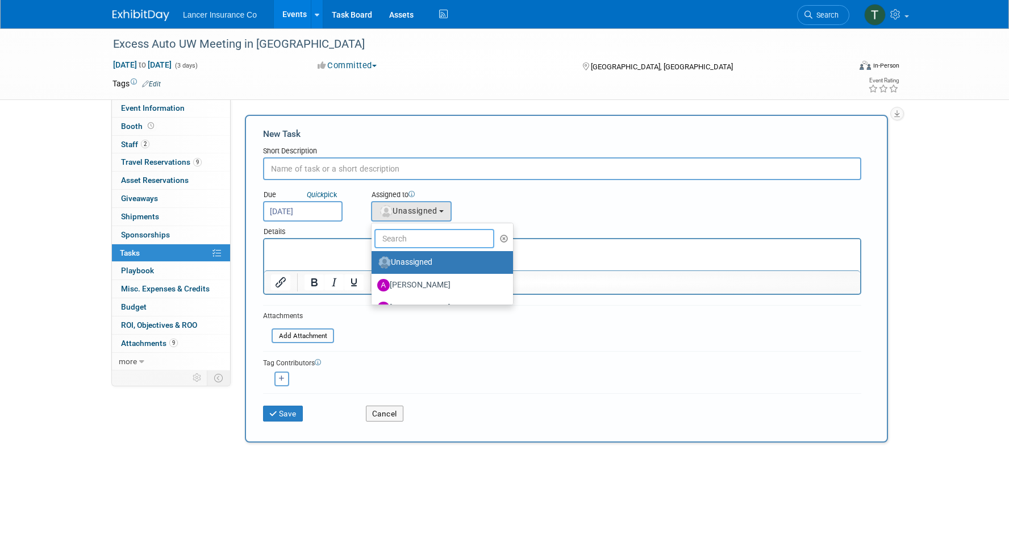
click at [413, 240] on input "text" at bounding box center [434, 238] width 120 height 19
type input "Terrence"
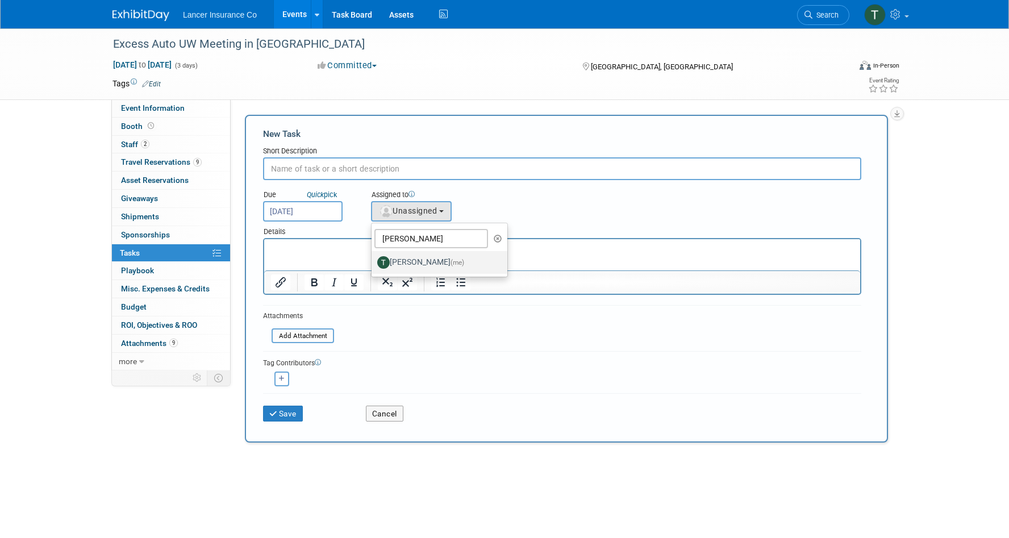
click at [416, 265] on label "Terrence Forrest (me)" at bounding box center [436, 262] width 119 height 18
click at [373, 265] on input "Terrence Forrest (me)" at bounding box center [369, 260] width 7 height 7
select select "4421722b-634f-4799-af43-cbca53d48260"
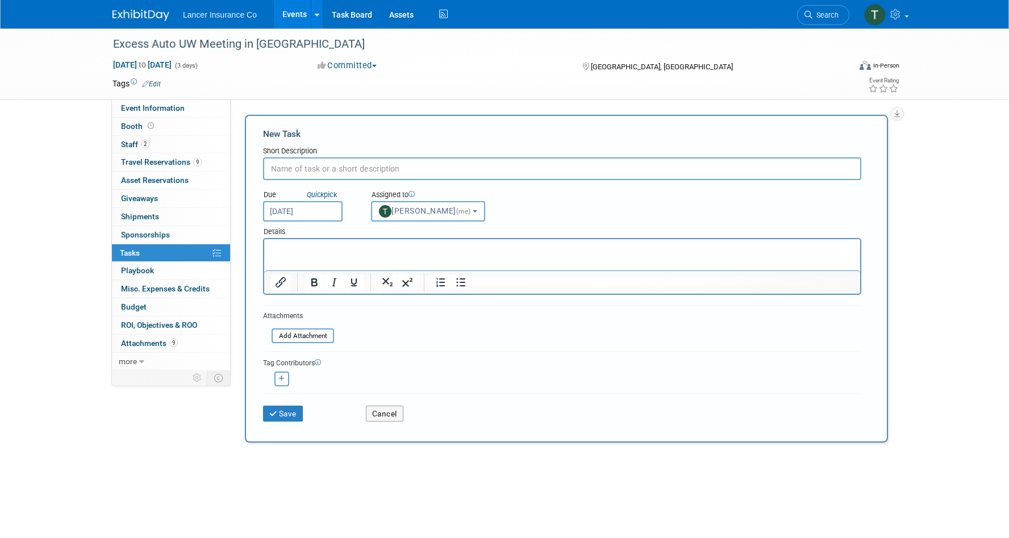
click at [348, 253] on p "Rich Text Area. Press ALT-0 for help." at bounding box center [562, 249] width 583 height 11
click at [323, 171] on input "text" at bounding box center [562, 168] width 598 height 23
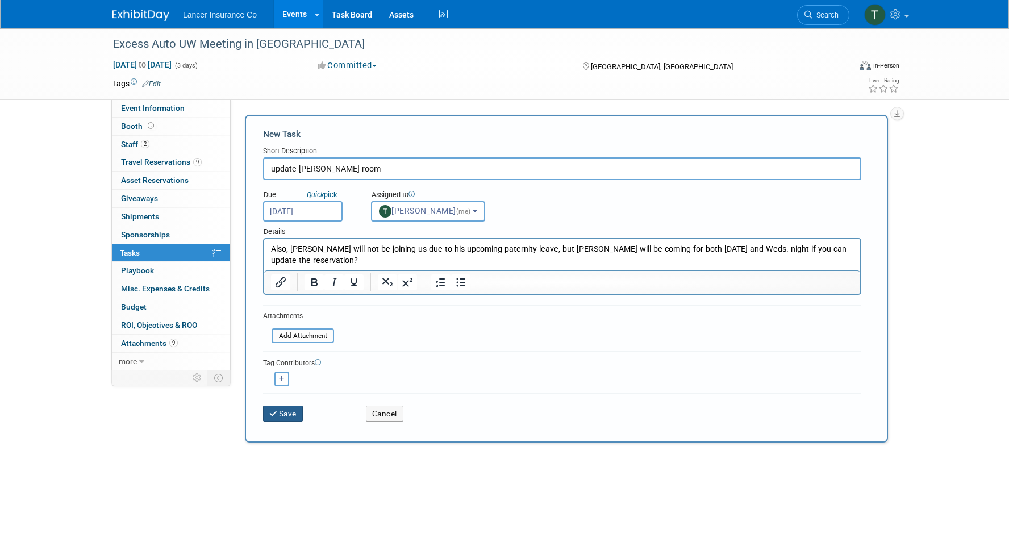
type input "update james room"
click at [284, 419] on button "Save" at bounding box center [283, 414] width 40 height 16
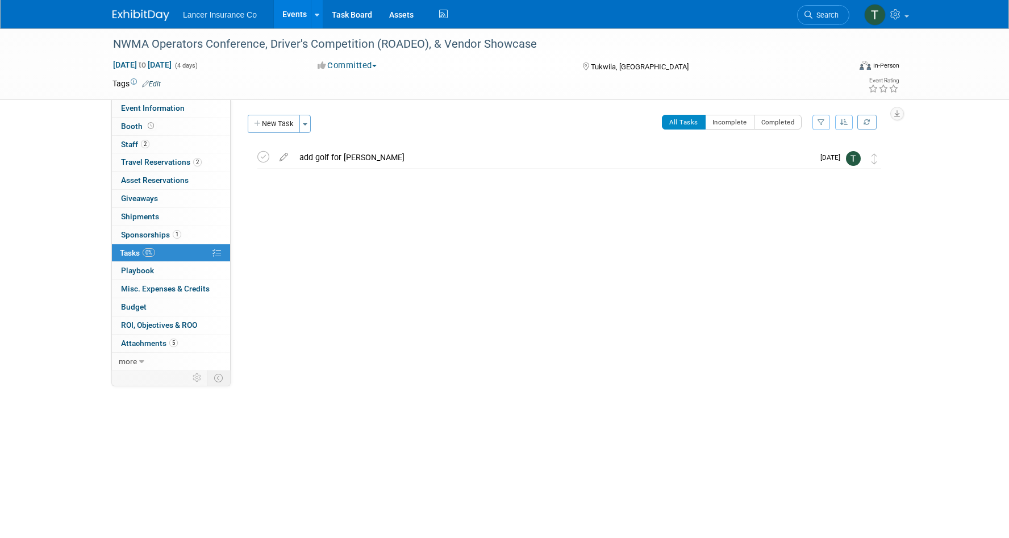
click at [283, 17] on link "Events" at bounding box center [294, 14] width 41 height 28
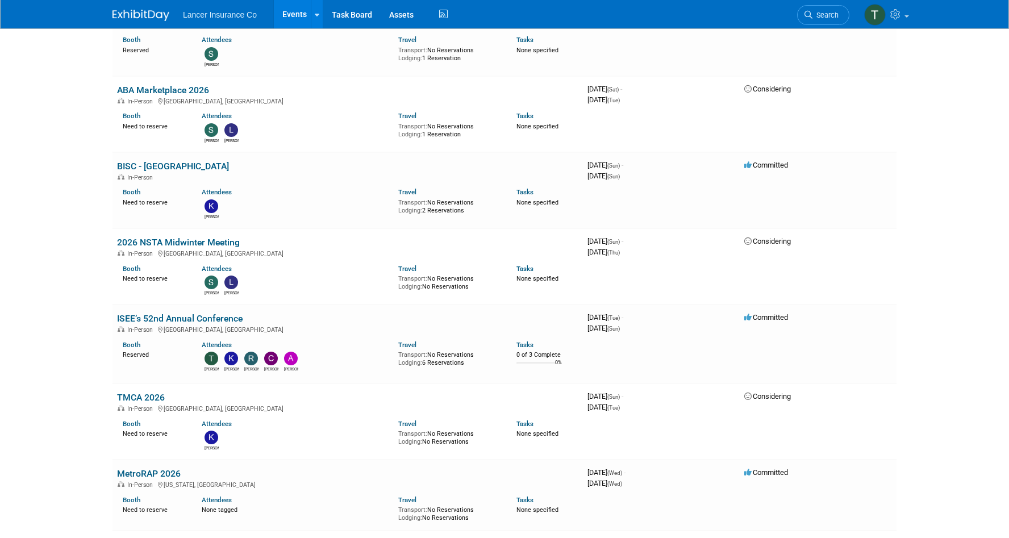
scroll to position [1699, 0]
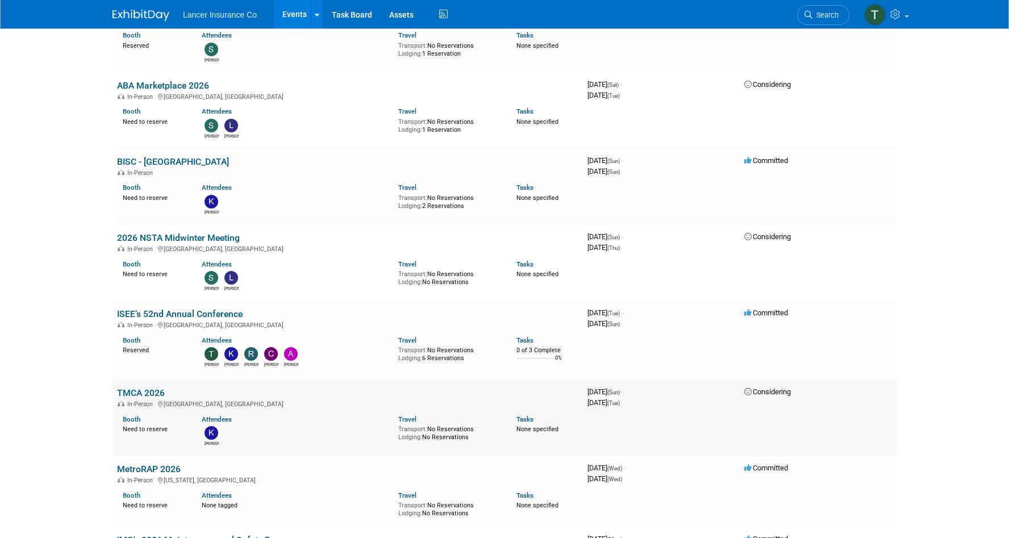
click at [134, 379] on td "TMCA 2026 In-Person Florence, KY Booth Need to reserve Attendees Kimberlee Trav…" at bounding box center [347, 417] width 470 height 76
click at [134, 387] on link "TMCA 2026" at bounding box center [141, 392] width 48 height 11
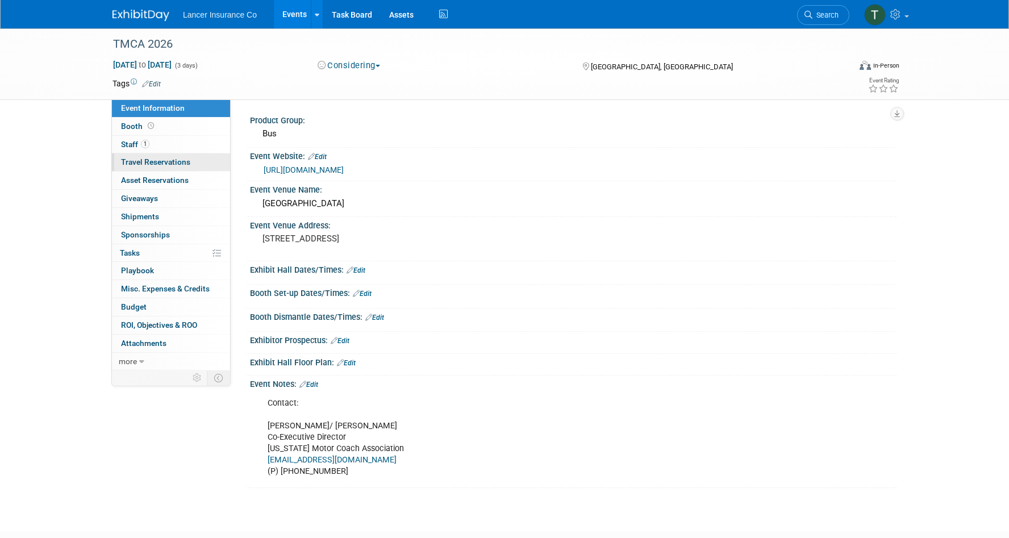
click at [132, 162] on span "Travel Reservations 0" at bounding box center [155, 161] width 69 height 9
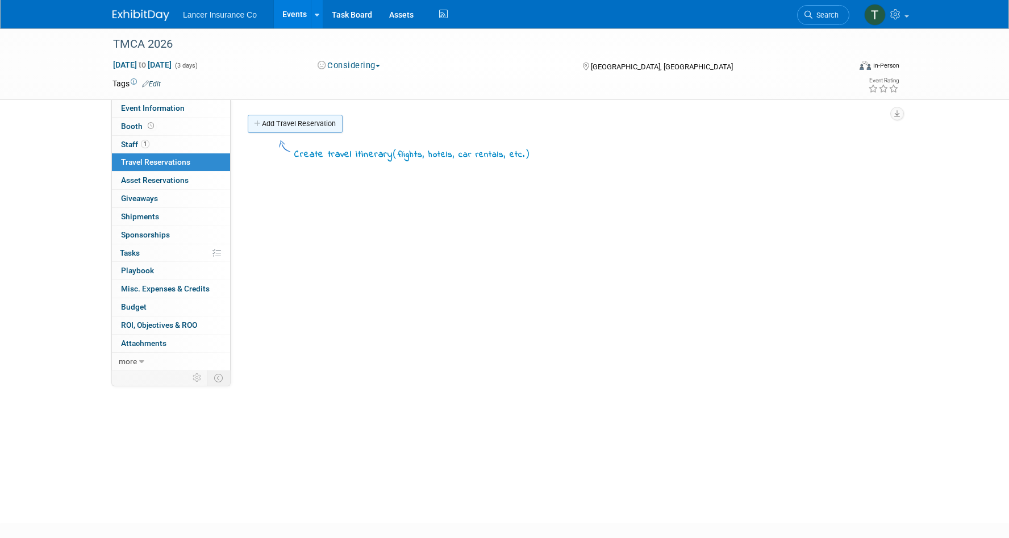
click at [276, 120] on link "Add Travel Reservation" at bounding box center [295, 124] width 95 height 18
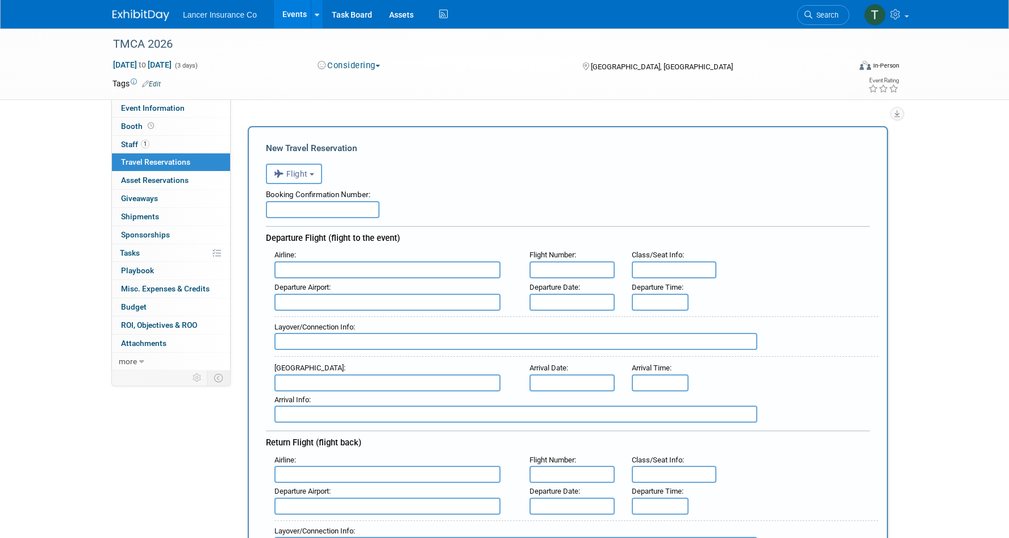
click at [292, 173] on span "Flight" at bounding box center [291, 173] width 34 height 9
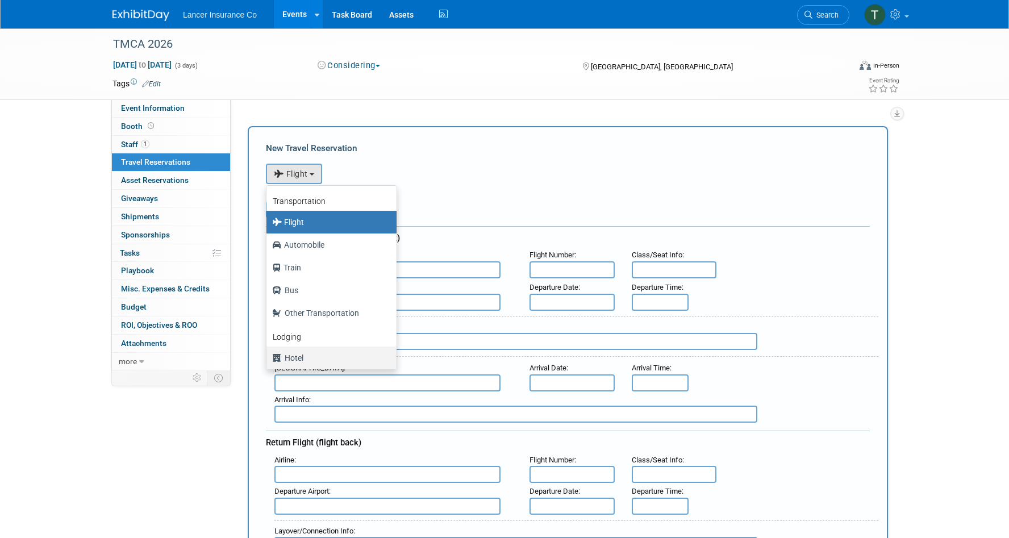
click at [290, 352] on label "Hotel" at bounding box center [328, 358] width 113 height 18
click at [268, 353] on input "Hotel" at bounding box center [264, 356] width 7 height 7
select select "6"
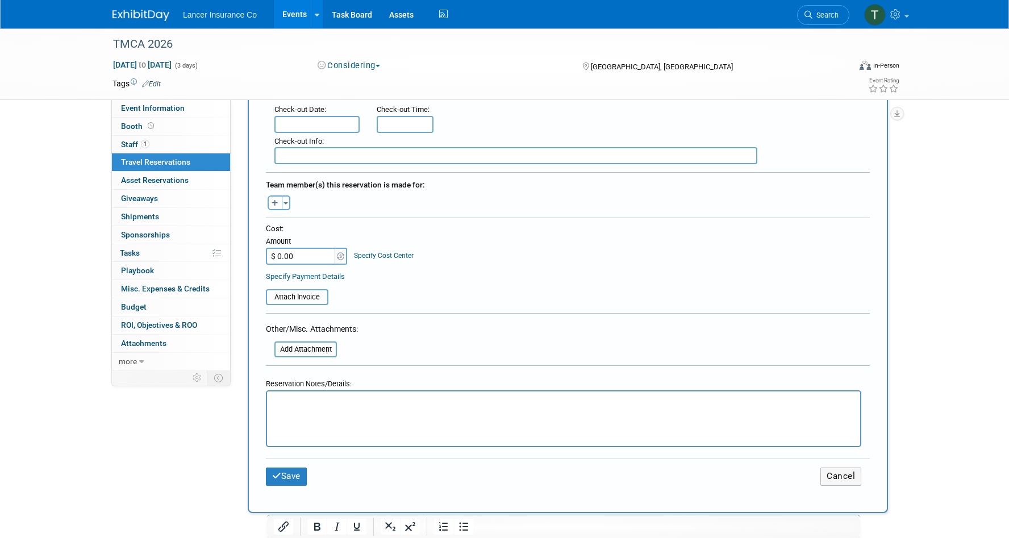
scroll to position [324, 0]
click at [297, 407] on html at bounding box center [563, 399] width 593 height 16
click at [289, 472] on button "Save" at bounding box center [286, 476] width 41 height 18
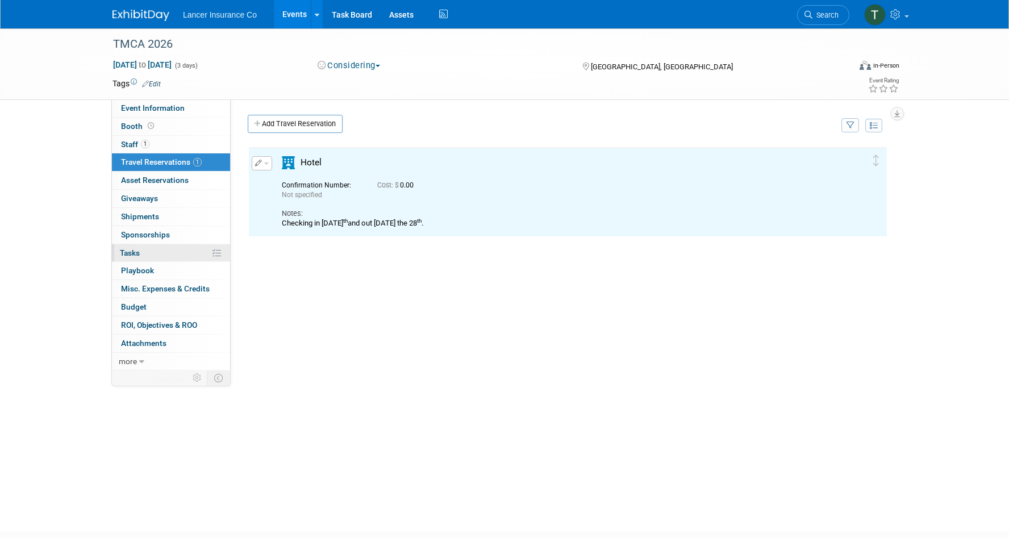
scroll to position [0, 0]
click at [131, 249] on span "Tasks 0%" at bounding box center [130, 252] width 20 height 9
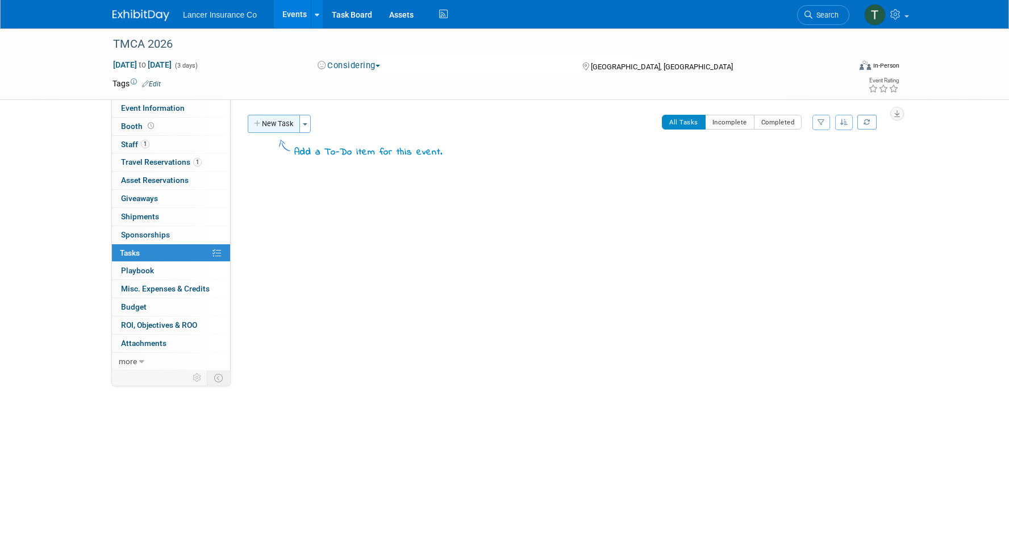
click at [285, 121] on button "New Task" at bounding box center [274, 124] width 52 height 18
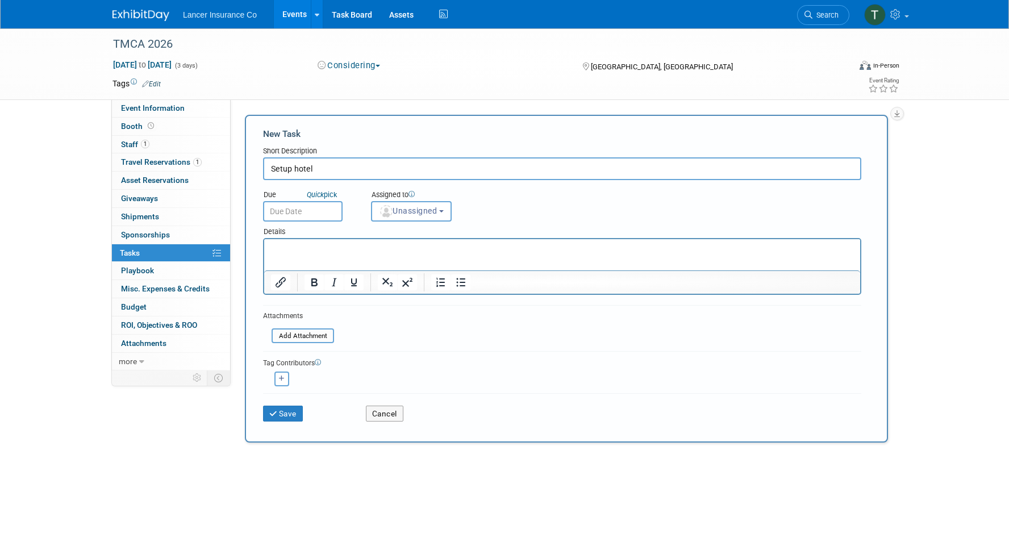
type input "Setup hotel"
click at [303, 218] on input "text" at bounding box center [303, 211] width 80 height 20
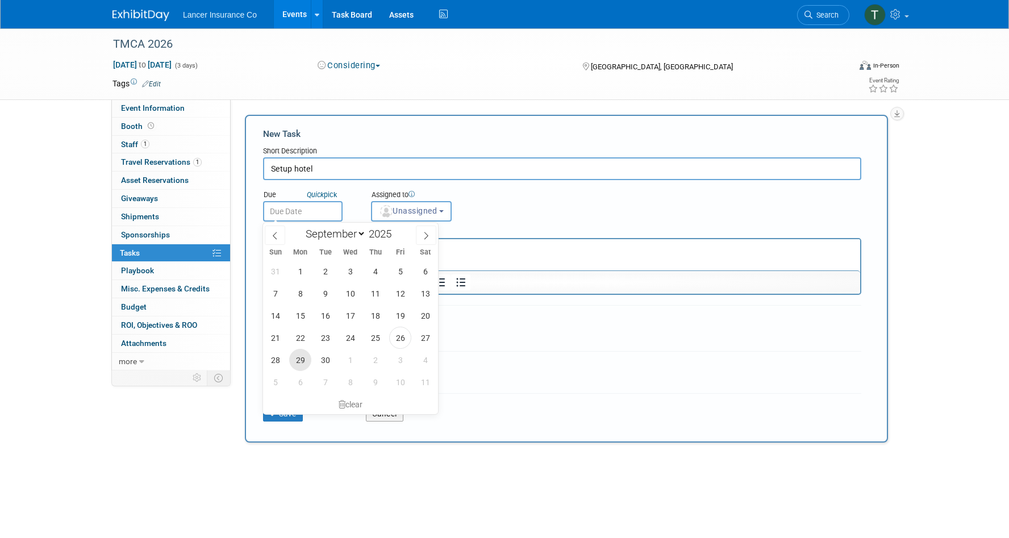
click at [299, 360] on span "29" at bounding box center [300, 360] width 22 height 22
type input "Sep 29, 2025"
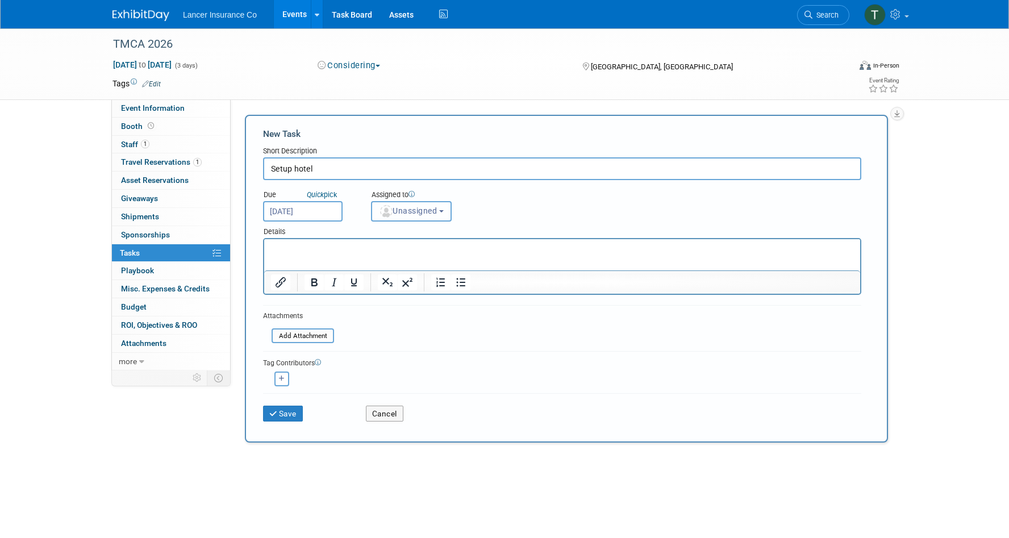
click at [422, 205] on button "Unassigned" at bounding box center [411, 211] width 81 height 20
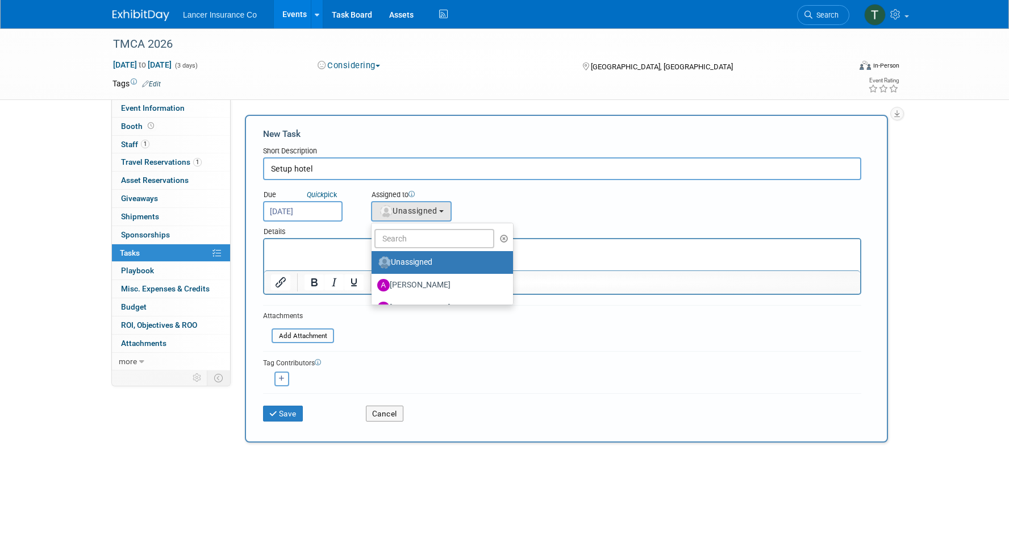
click at [407, 251] on ul "Unassigned Andy Miller Ann Barron Brandon Winter Charline Pollard Dana Turilli …" at bounding box center [442, 264] width 143 height 82
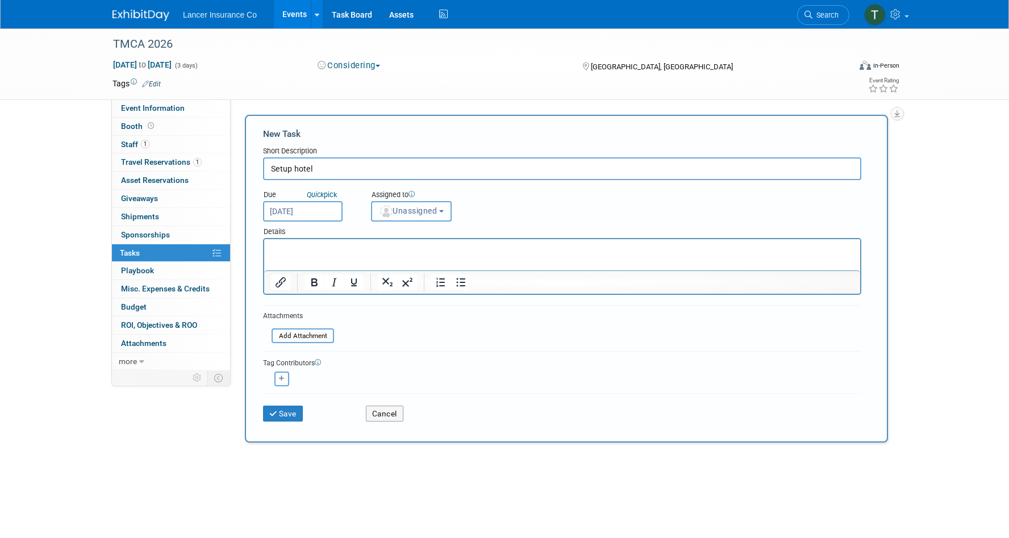
click at [406, 219] on button "Unassigned" at bounding box center [411, 211] width 81 height 20
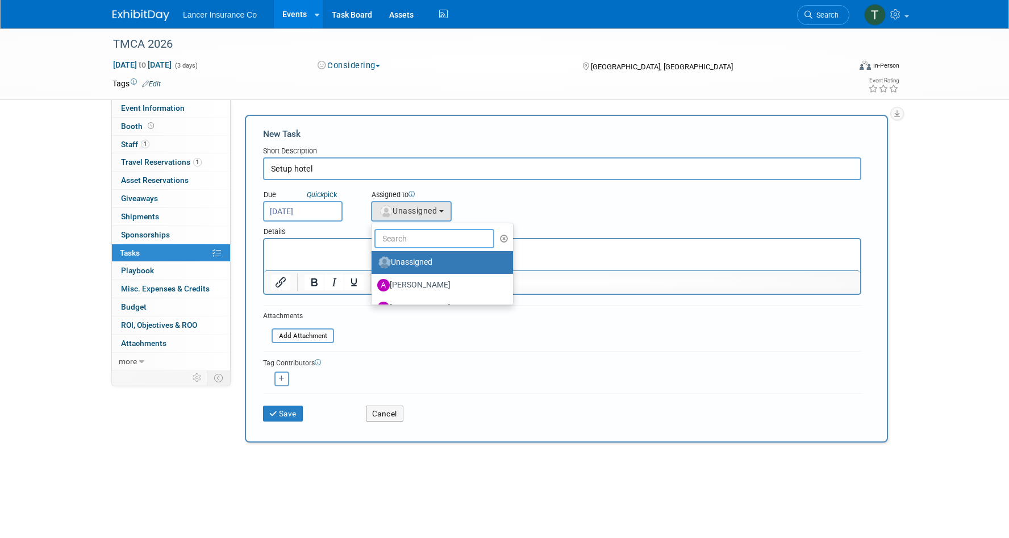
click at [402, 233] on input "text" at bounding box center [434, 238] width 120 height 19
type input "Terrence"
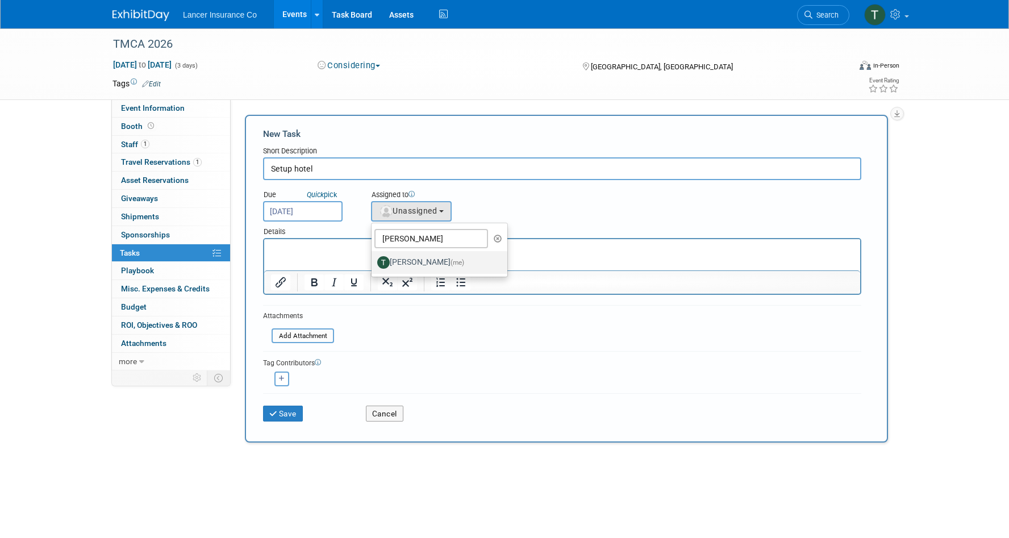
click at [428, 264] on label "Terrence Forrest (me)" at bounding box center [436, 262] width 119 height 18
click at [373, 264] on input "Terrence Forrest (me)" at bounding box center [369, 260] width 7 height 7
select select "4421722b-634f-4799-af43-cbca53d48260"
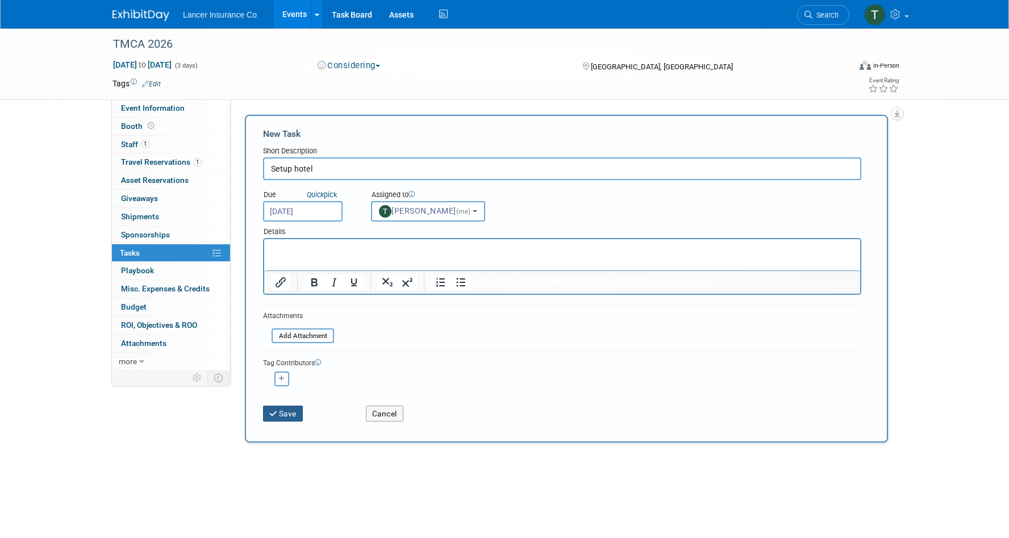
click at [292, 415] on button "Save" at bounding box center [283, 414] width 40 height 16
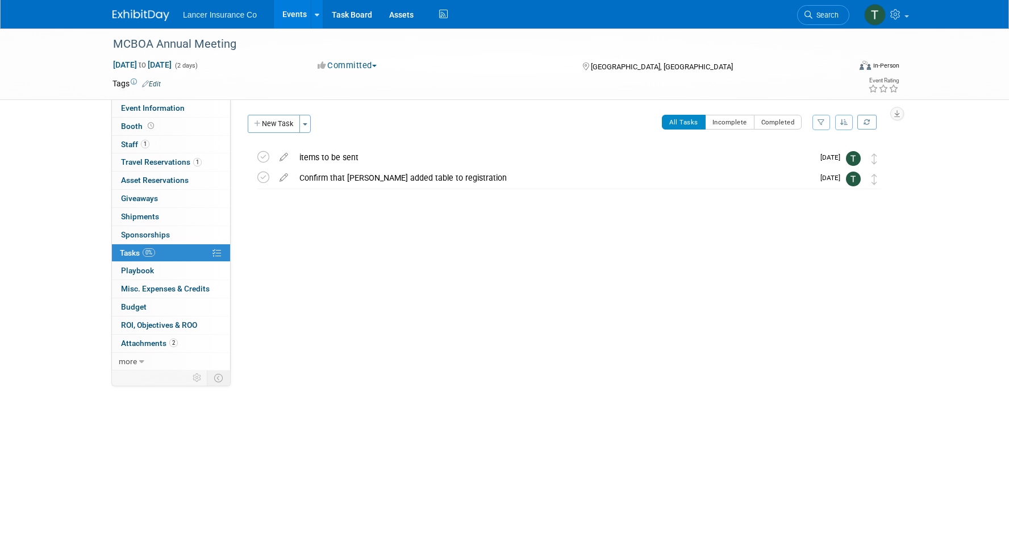
click at [287, 12] on link "Events" at bounding box center [294, 14] width 41 height 28
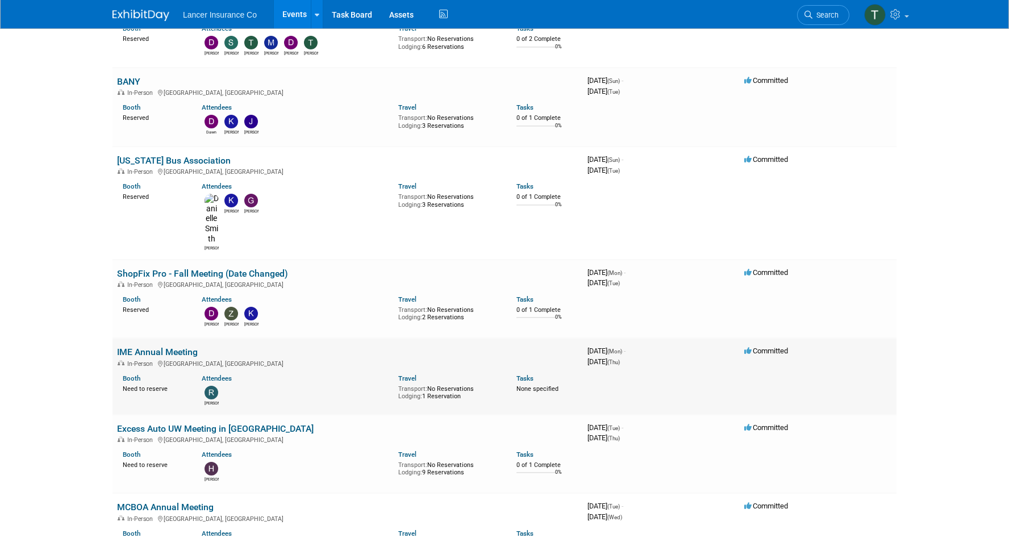
scroll to position [822, 0]
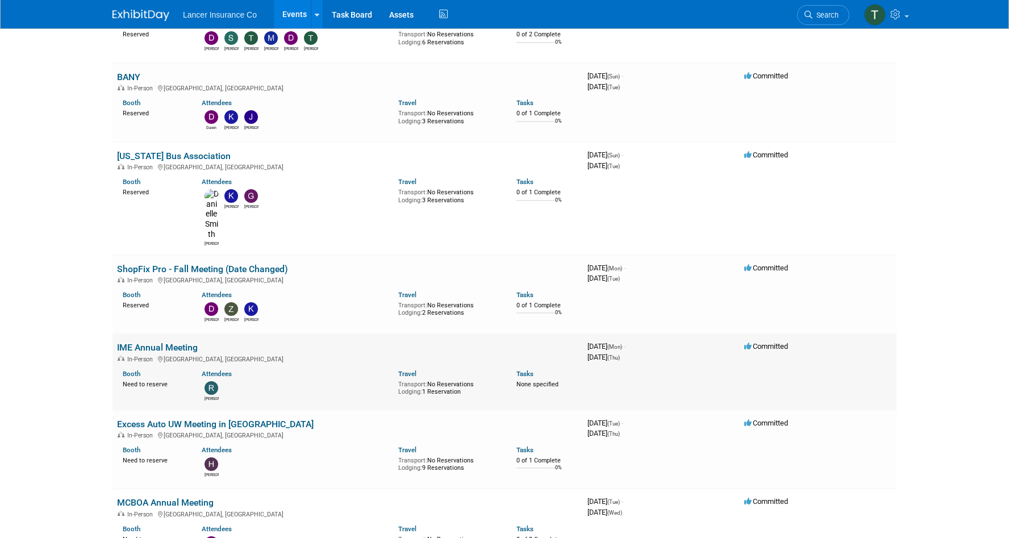
click at [155, 342] on link "IME Annual Meeting" at bounding box center [157, 347] width 81 height 11
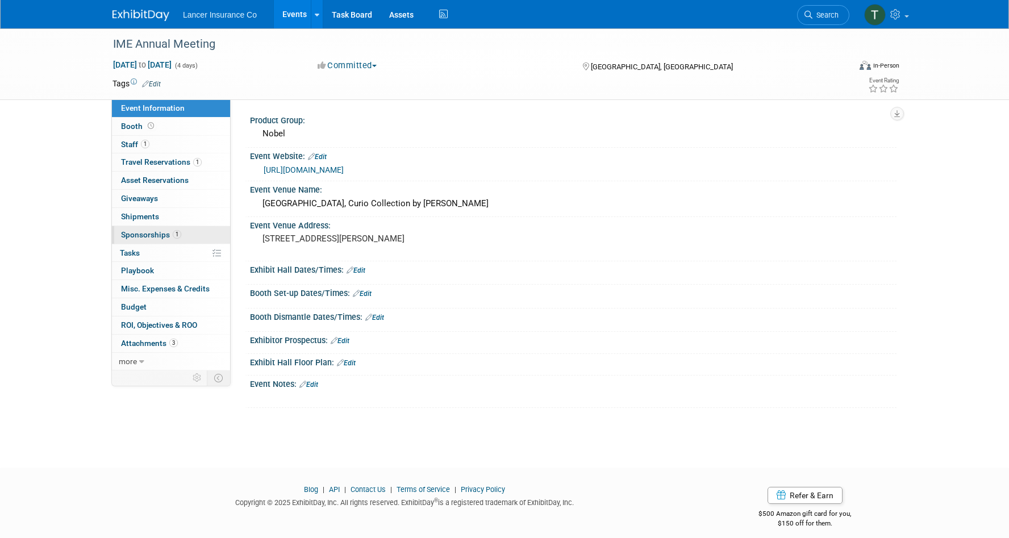
click at [159, 229] on link "1 Sponsorships 1" at bounding box center [171, 235] width 118 height 18
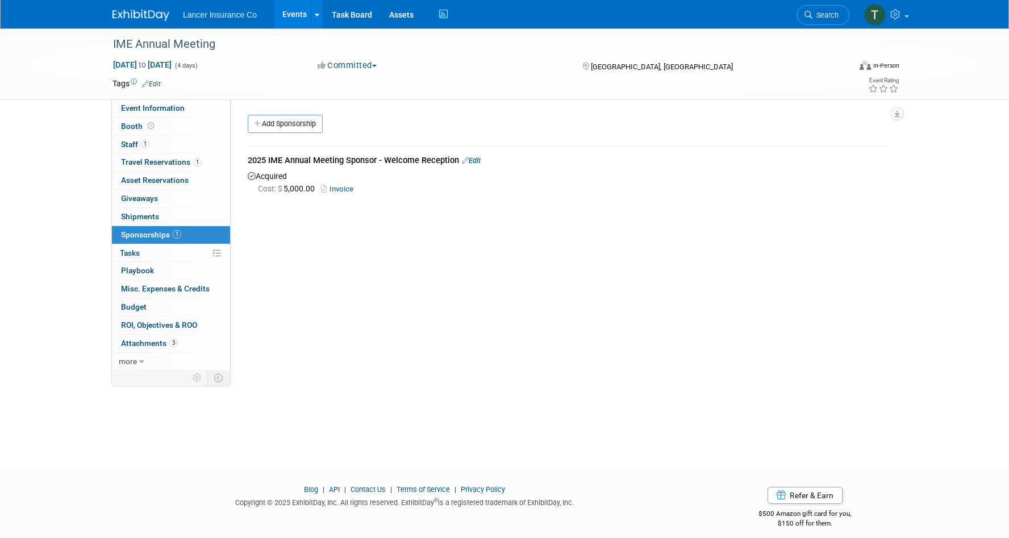
click at [343, 185] on link "Invoice" at bounding box center [339, 189] width 37 height 9
